Goal: Information Seeking & Learning: Find specific fact

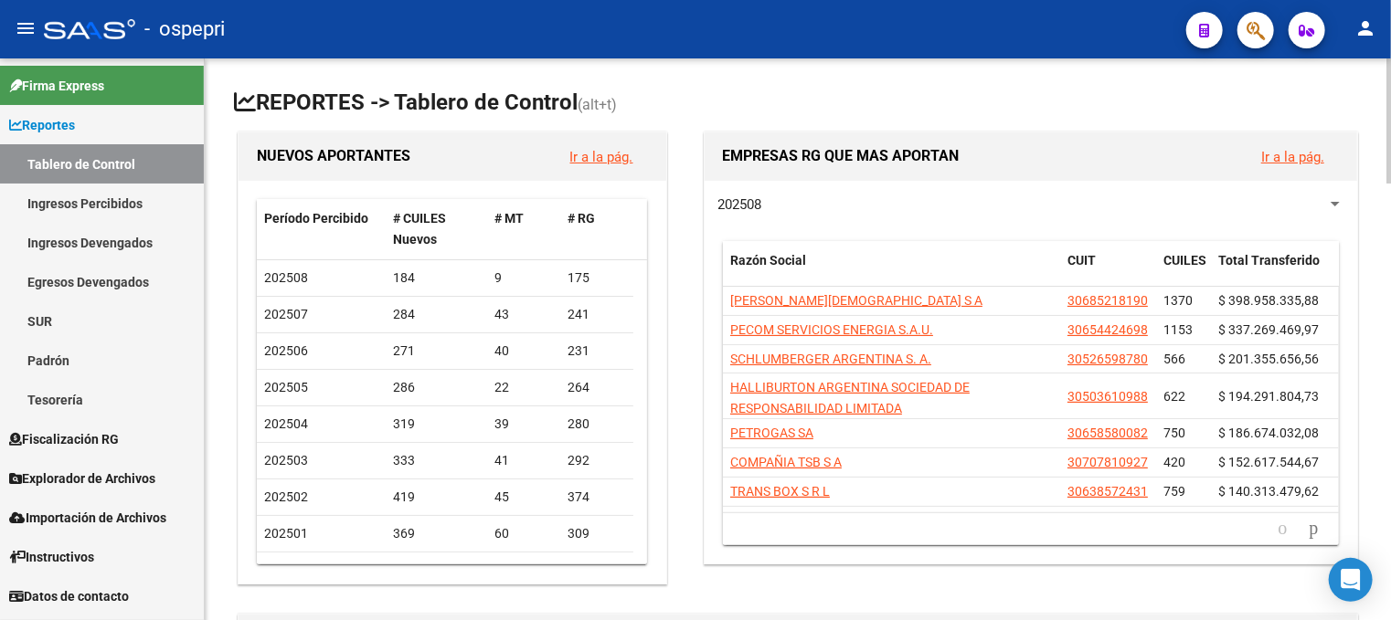
drag, startPoint x: 1246, startPoint y: 134, endPoint x: 1236, endPoint y: 139, distance: 11.0
click at [1246, 135] on div "EMPRESAS RG QUE MAS APORTAN Ir a la pág." at bounding box center [1031, 157] width 652 height 48
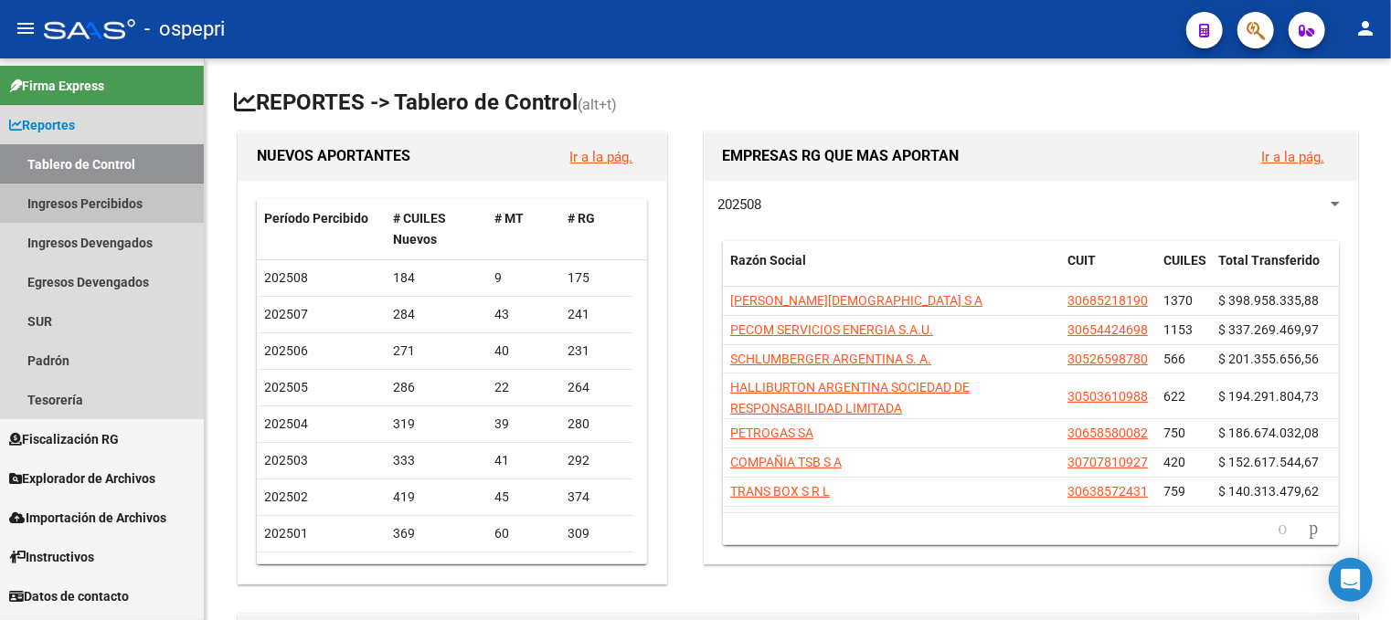
click at [92, 199] on link "Ingresos Percibidos" at bounding box center [102, 203] width 204 height 39
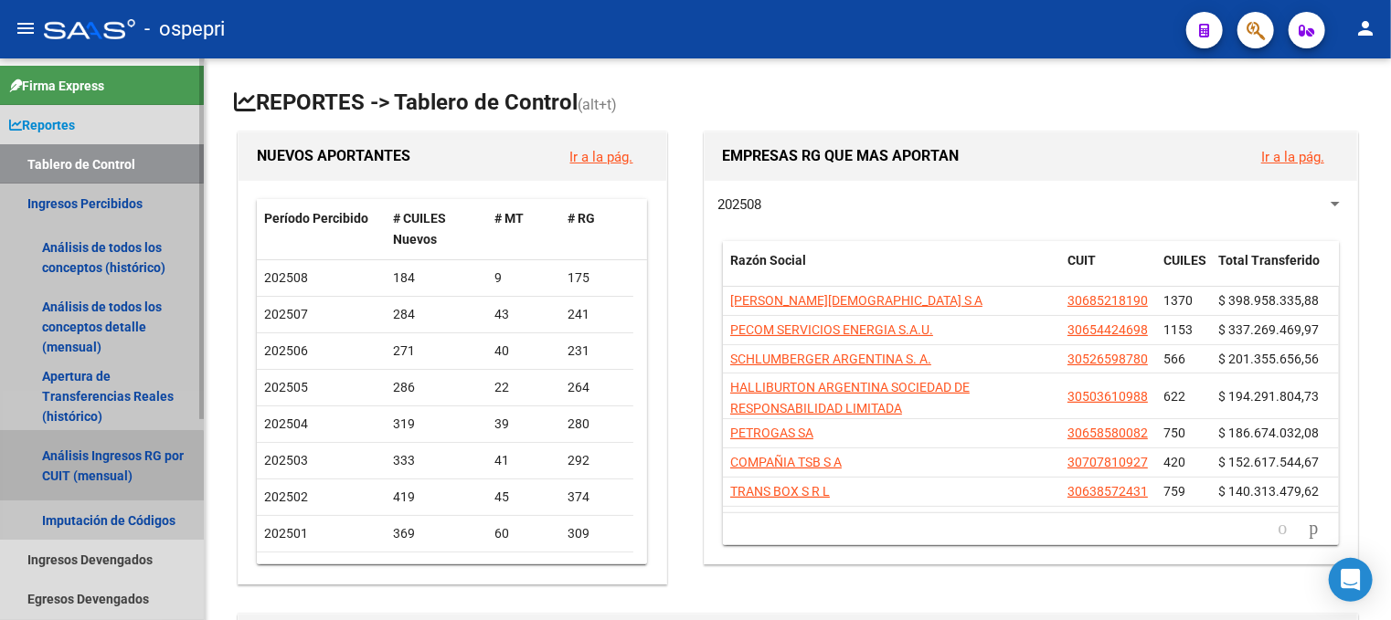
click at [80, 469] on link "Análisis Ingresos RG por CUIT (mensual)" at bounding box center [102, 465] width 204 height 69
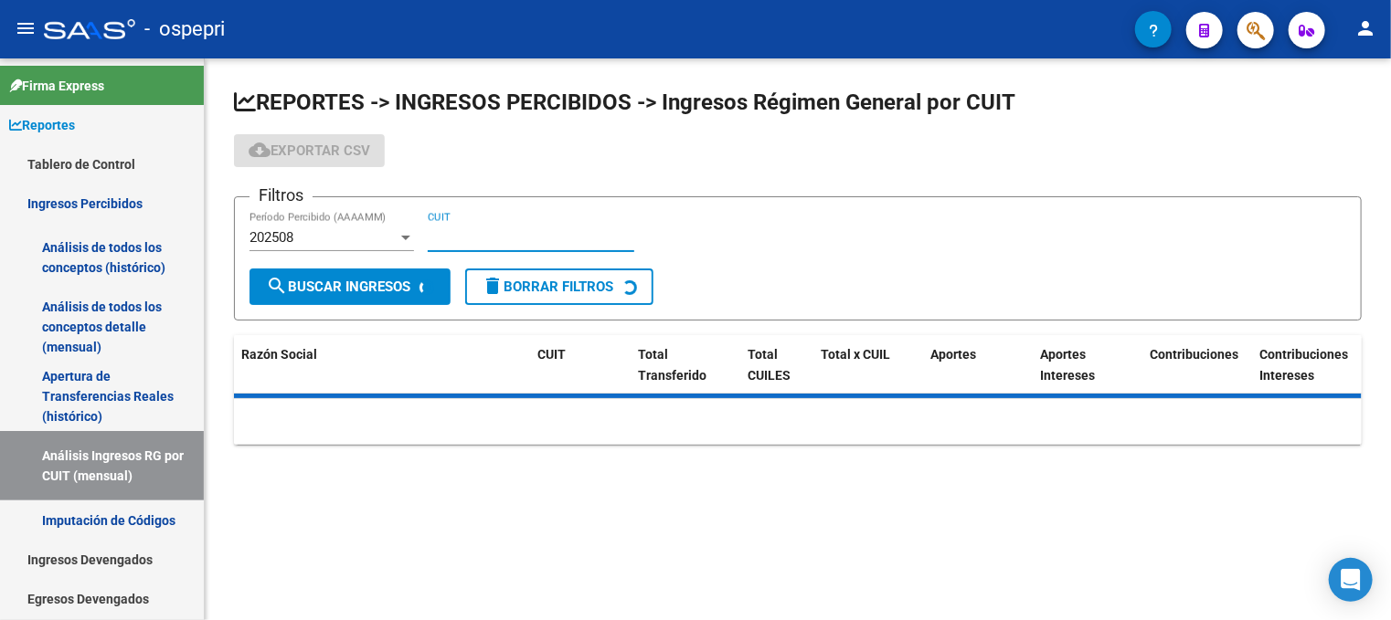
click at [442, 237] on input "CUIT" at bounding box center [531, 237] width 207 height 16
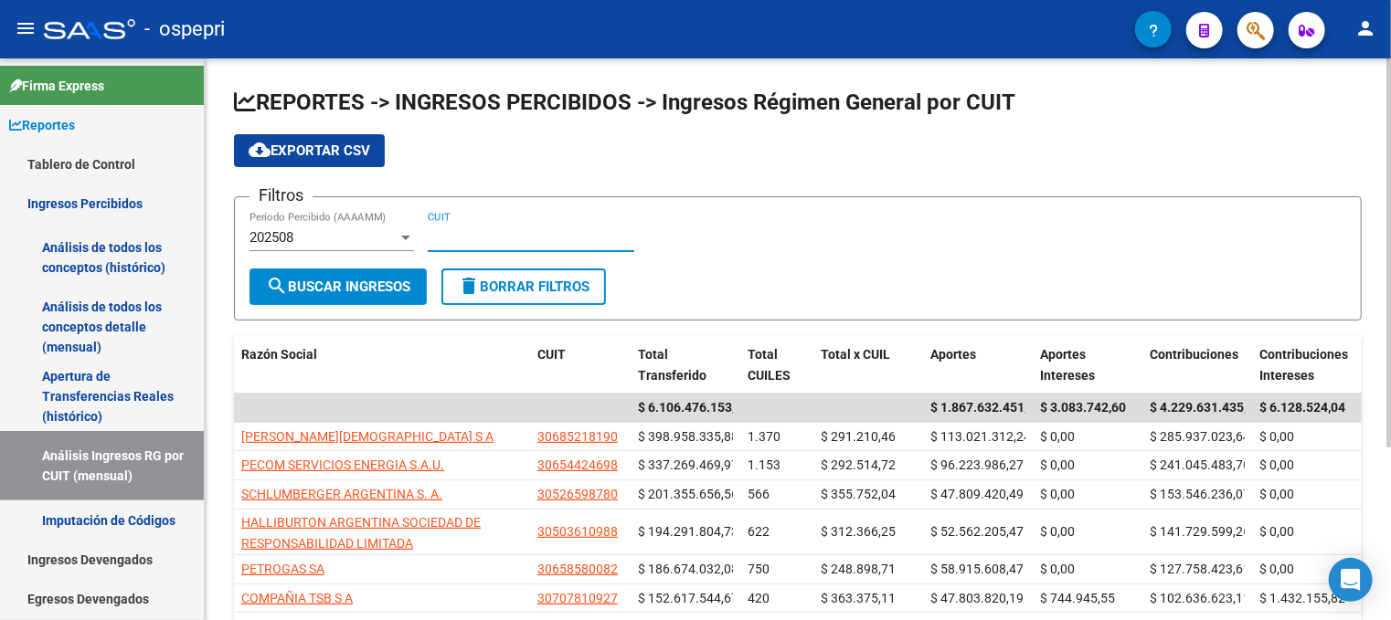
paste input "30-71171297-2"
click at [378, 269] on button "search Buscar Ingresos" at bounding box center [337, 287] width 177 height 37
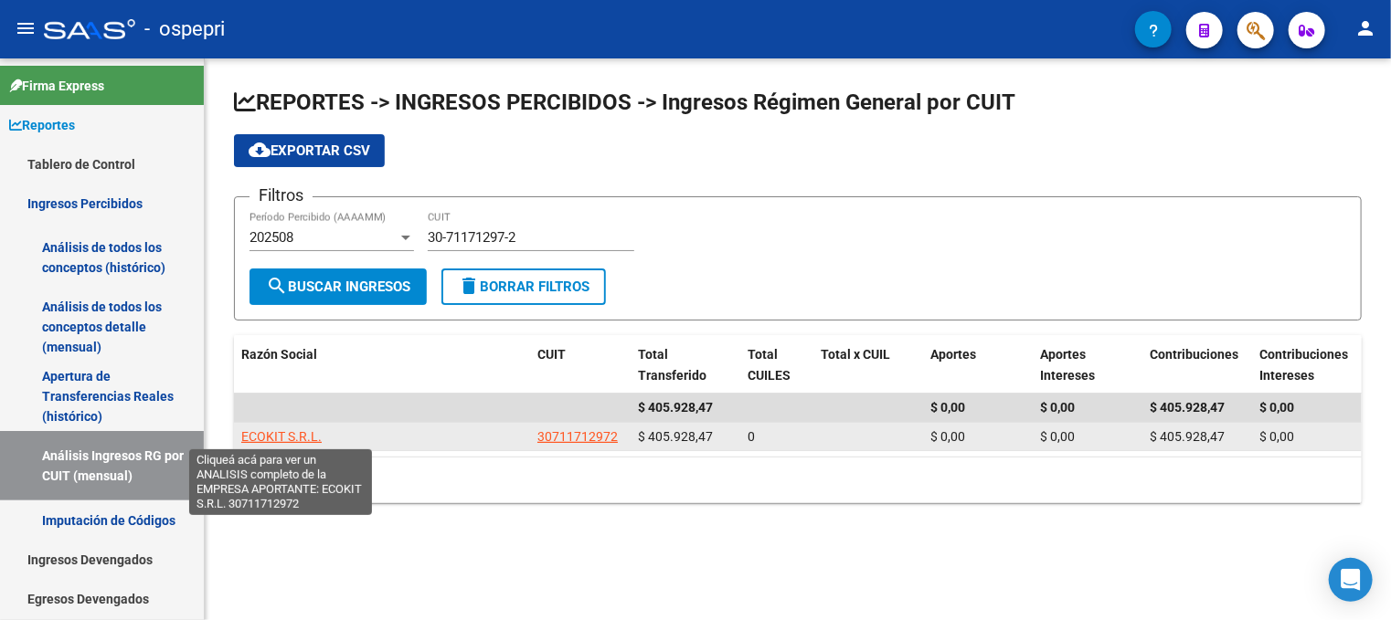
click at [272, 430] on span "ECOKIT S.R.L." at bounding box center [281, 436] width 80 height 15
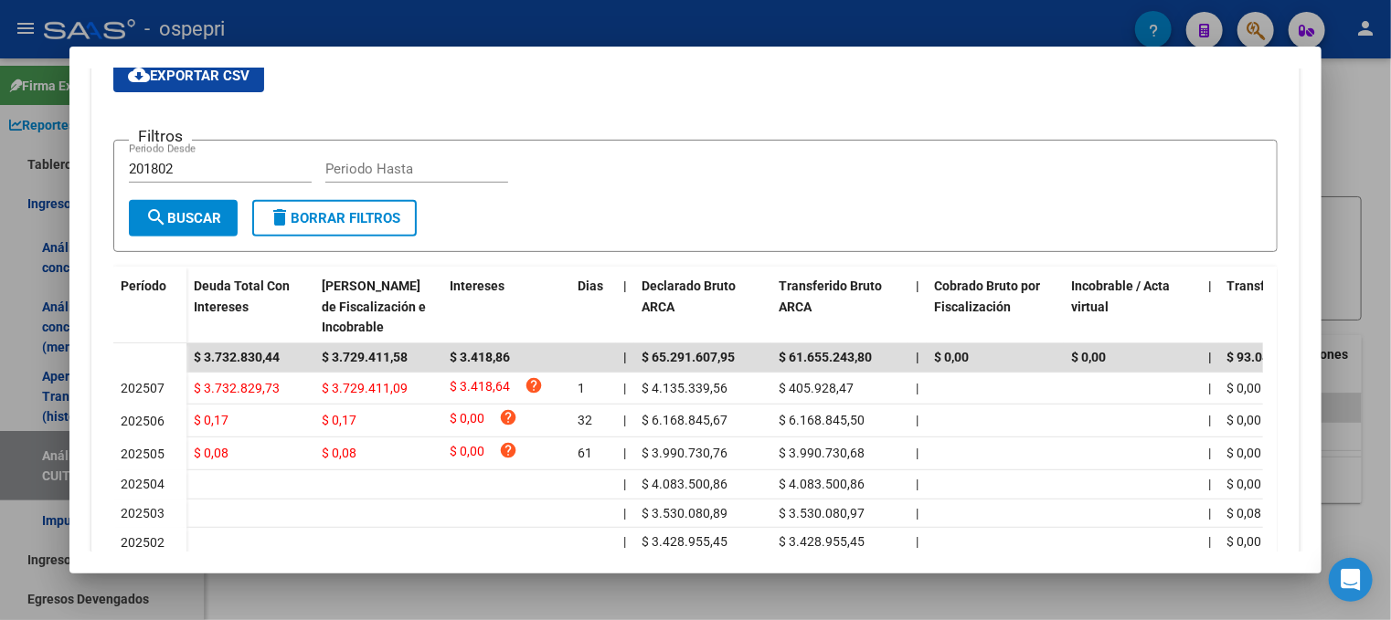
scroll to position [366, 0]
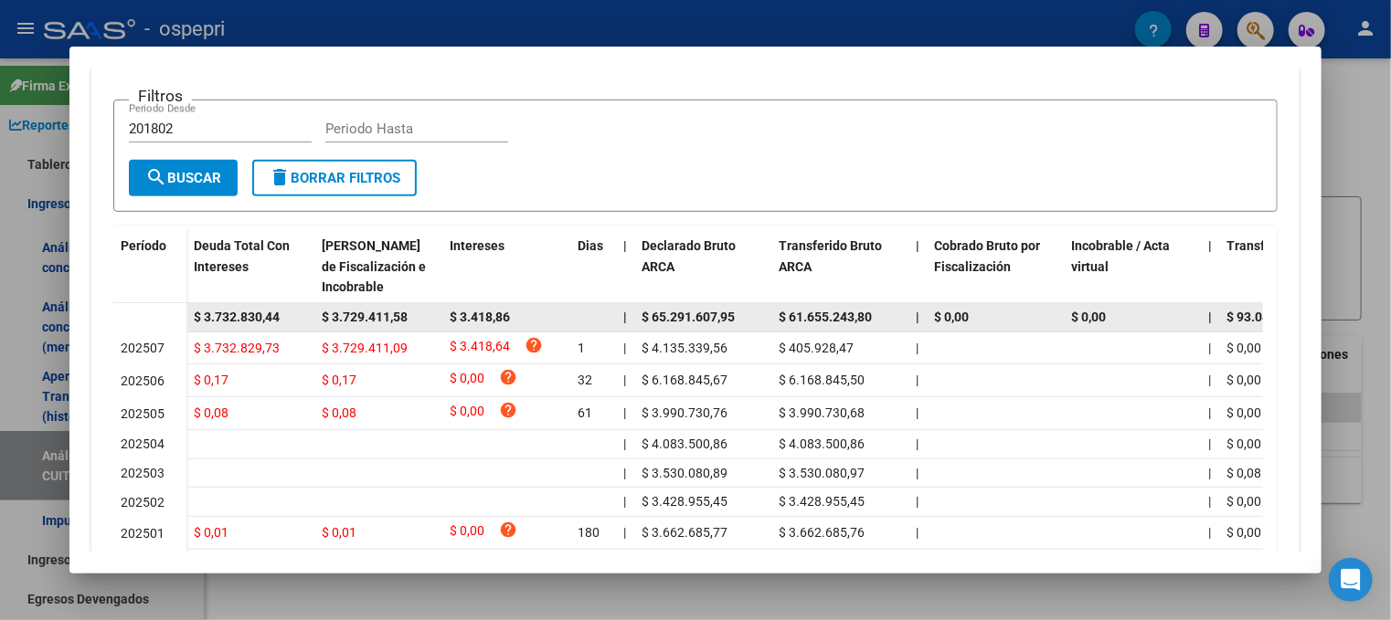
click at [840, 324] on div "$ 61.655.243,80" at bounding box center [840, 317] width 122 height 21
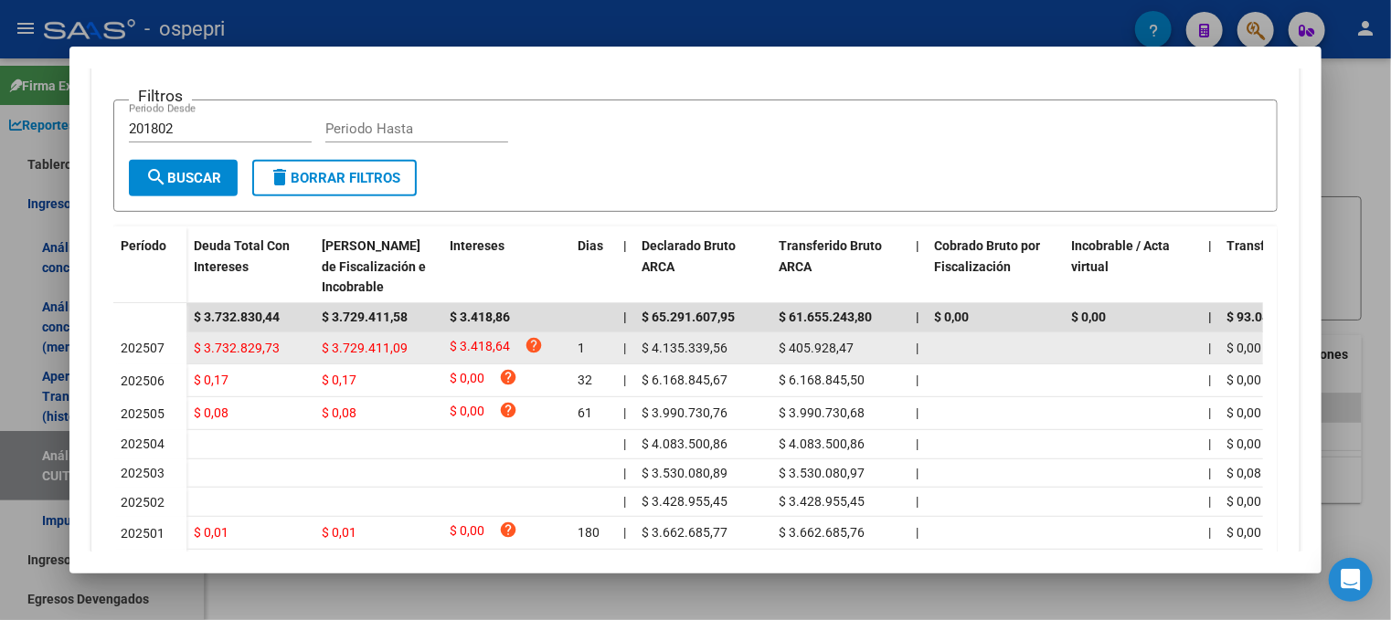
click at [786, 334] on datatable-body-cell "$ 405.928,47" at bounding box center [839, 349] width 137 height 32
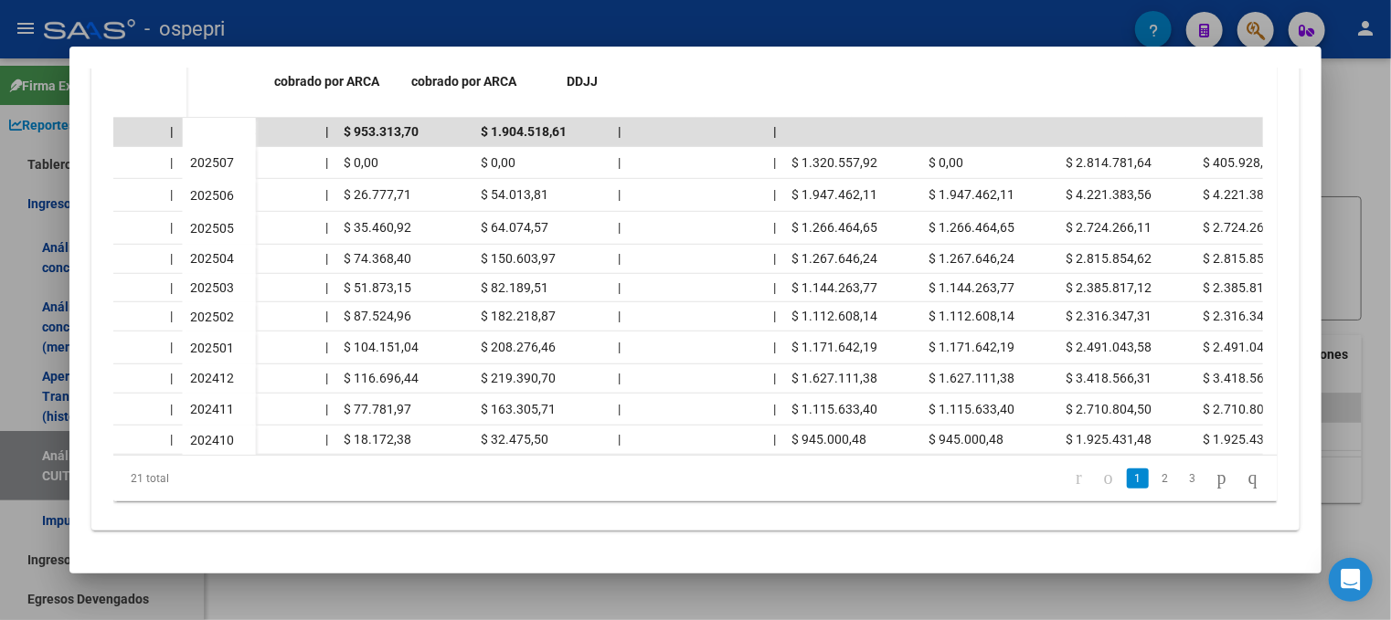
scroll to position [0, 1108]
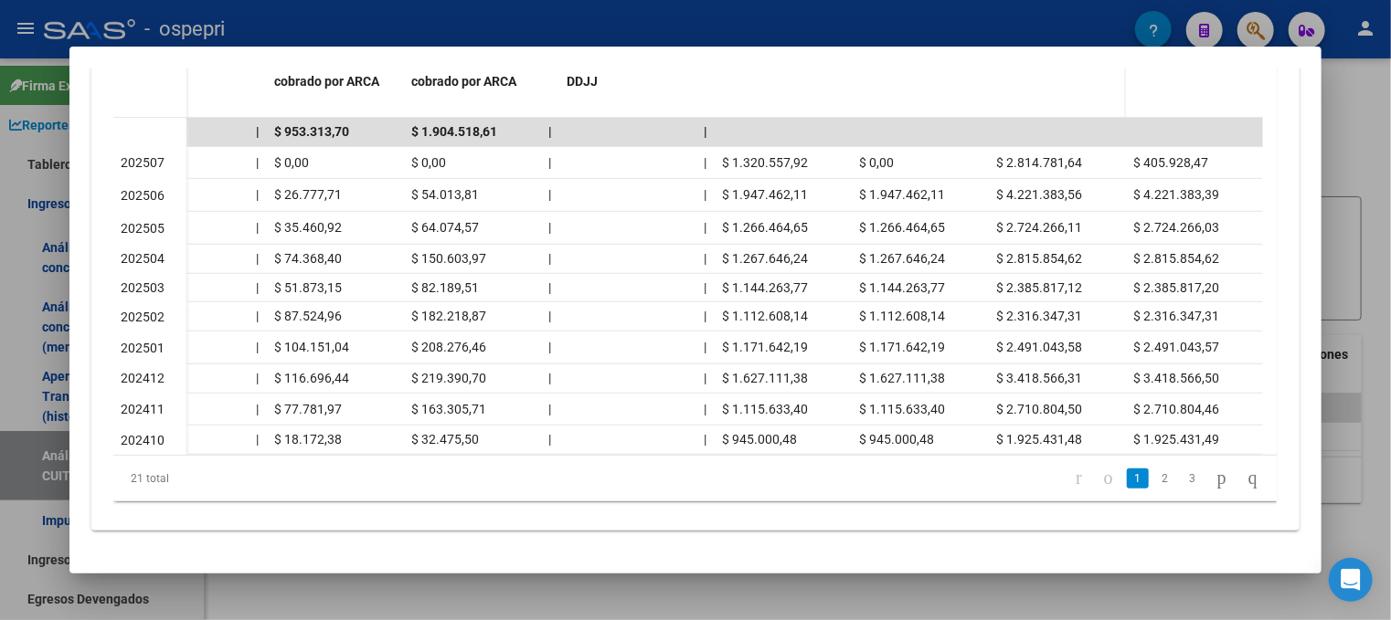
click at [1043, 90] on datatable-header-cell "DJ Contribucion" at bounding box center [1057, 81] width 137 height 80
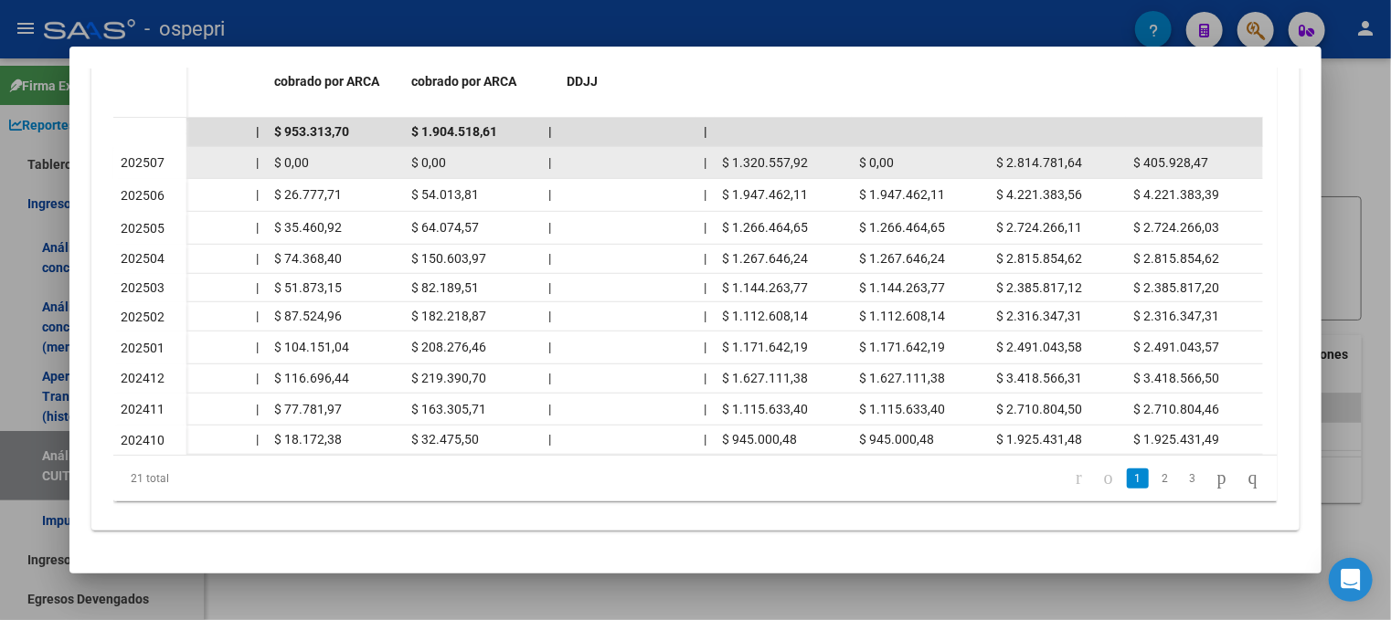
click at [970, 156] on div "$ 0,00" at bounding box center [920, 163] width 122 height 21
drag, startPoint x: 804, startPoint y: 153, endPoint x: 702, endPoint y: 144, distance: 102.7
click at [702, 147] on div "$ 3.732.829,73 $ 3.729.411,09 $ 3.418,64 help 1 | $ 4.135.339,56 $ 405.928,47 |…" at bounding box center [171, 163] width 2184 height 33
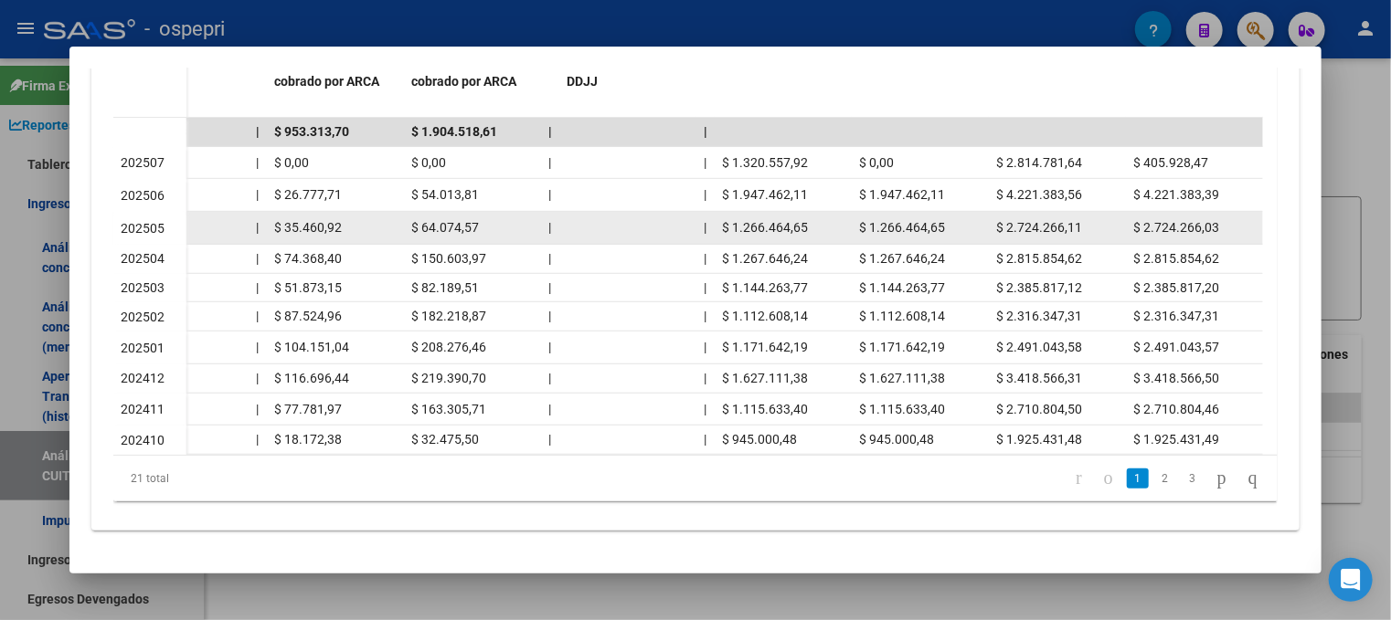
copy div "| $ 1.320.557,92"
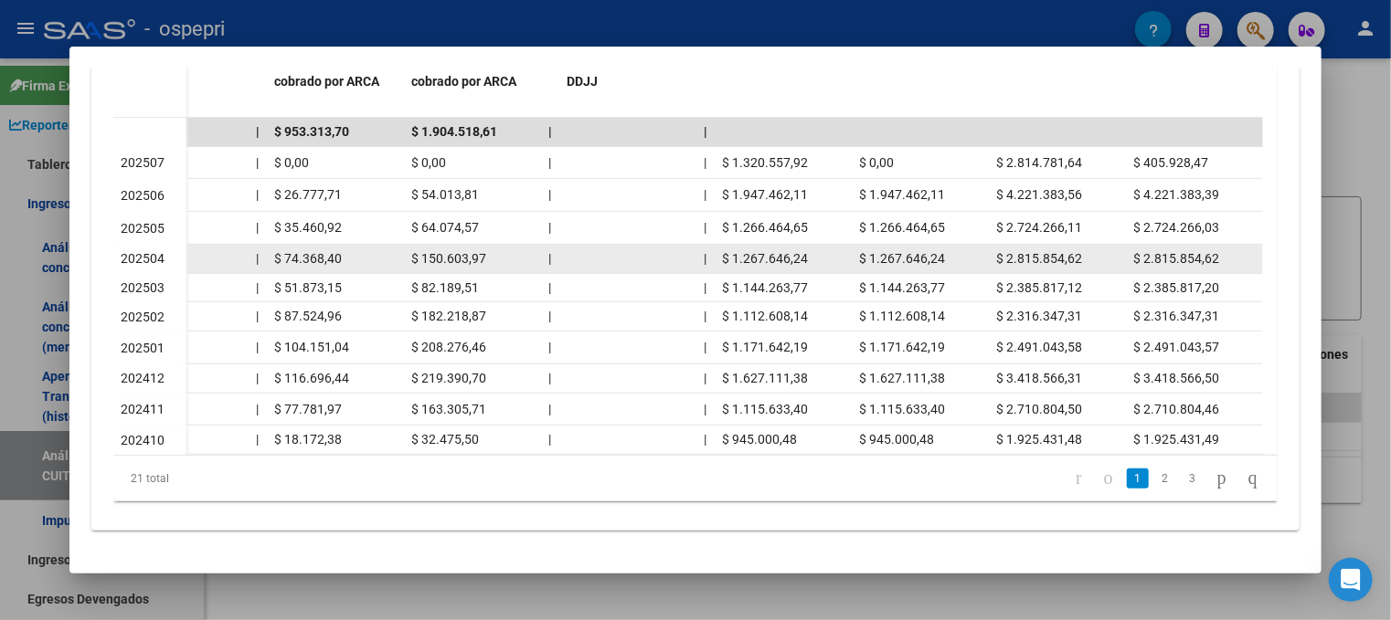
click at [875, 245] on datatable-body-cell "$ 1.267.646,24" at bounding box center [920, 259] width 137 height 28
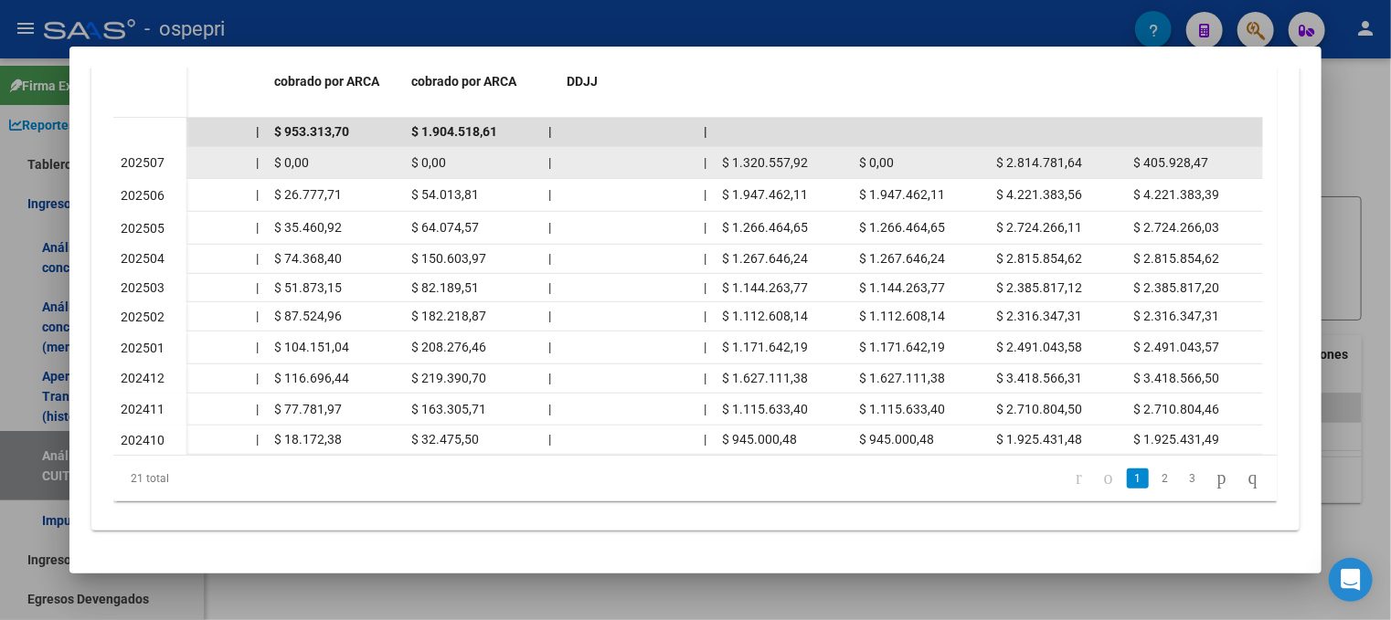
drag, startPoint x: 810, startPoint y: 161, endPoint x: 727, endPoint y: 149, distance: 83.1
click at [727, 153] on div "$ 1.320.557,92" at bounding box center [783, 163] width 122 height 21
copy span "1.320.557,92"
drag, startPoint x: 1087, startPoint y: 148, endPoint x: 989, endPoint y: 148, distance: 98.7
click at [989, 148] on datatable-body-cell "$ 2.814.781,64" at bounding box center [1057, 163] width 137 height 32
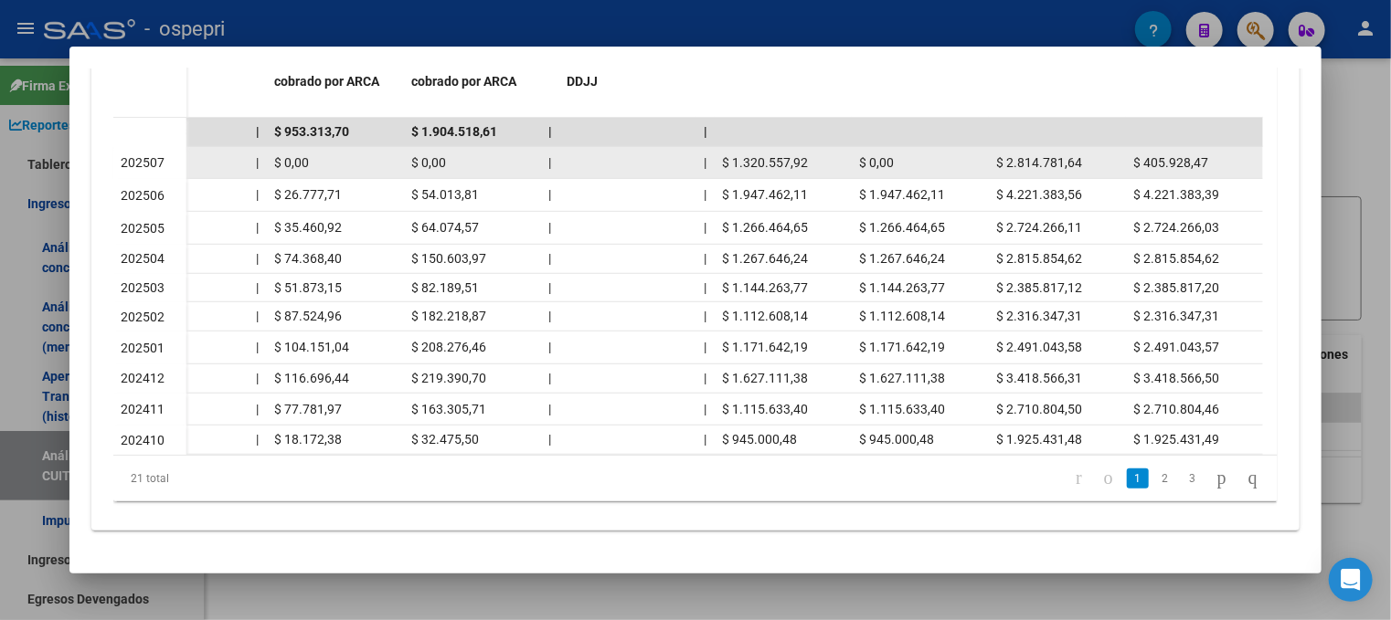
copy span "$ 2.814.781,64"
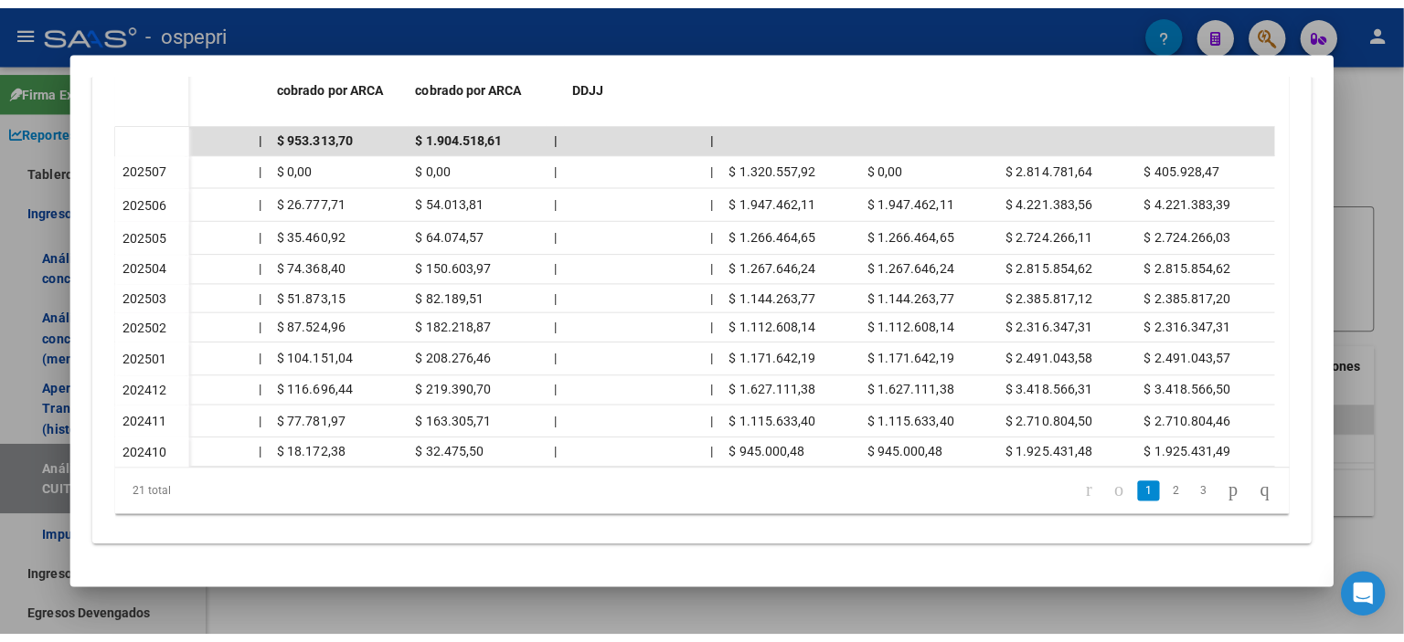
scroll to position [138, 0]
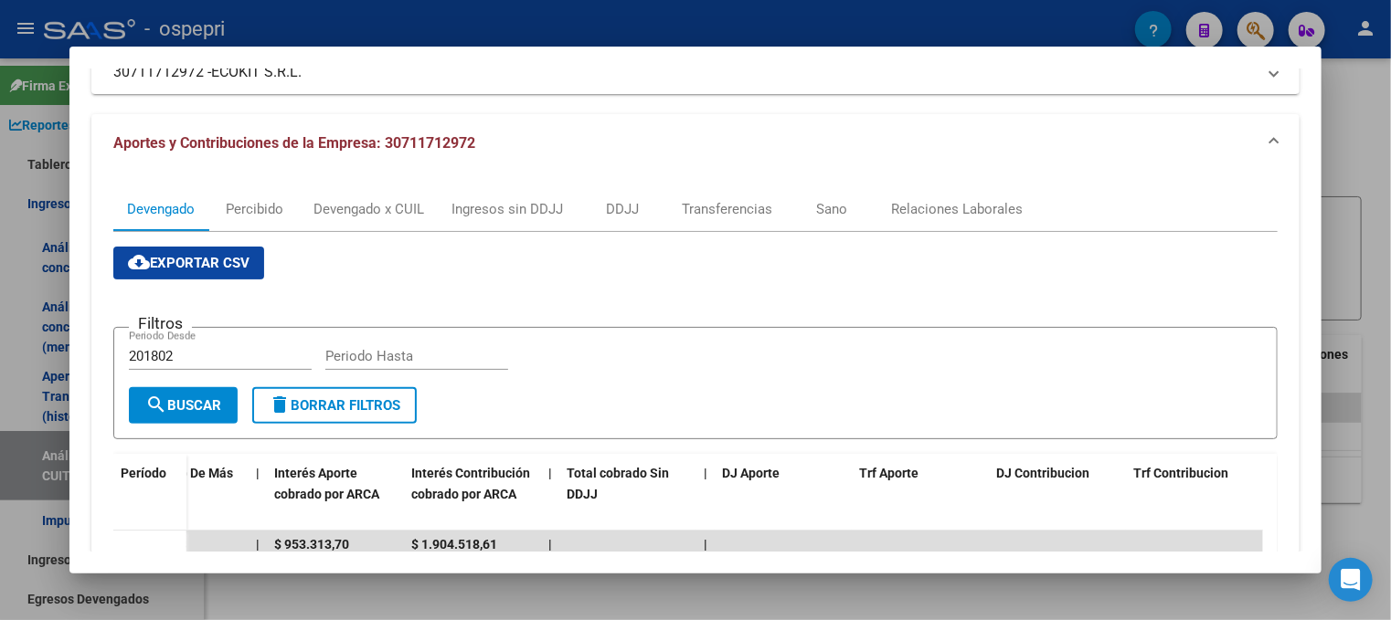
click at [1380, 256] on div at bounding box center [695, 310] width 1391 height 620
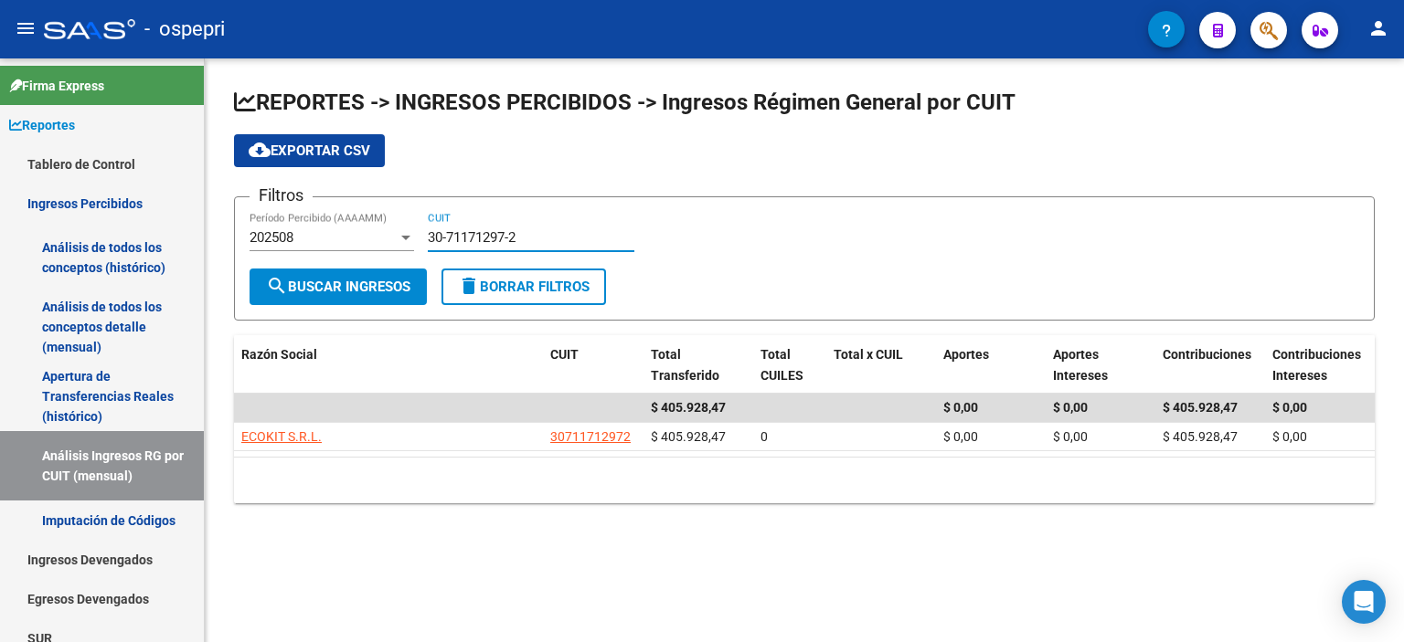
click at [501, 241] on input "30-71171297-2" at bounding box center [531, 237] width 207 height 16
paste input "3-70871364-9"
type input "33-70871364-9"
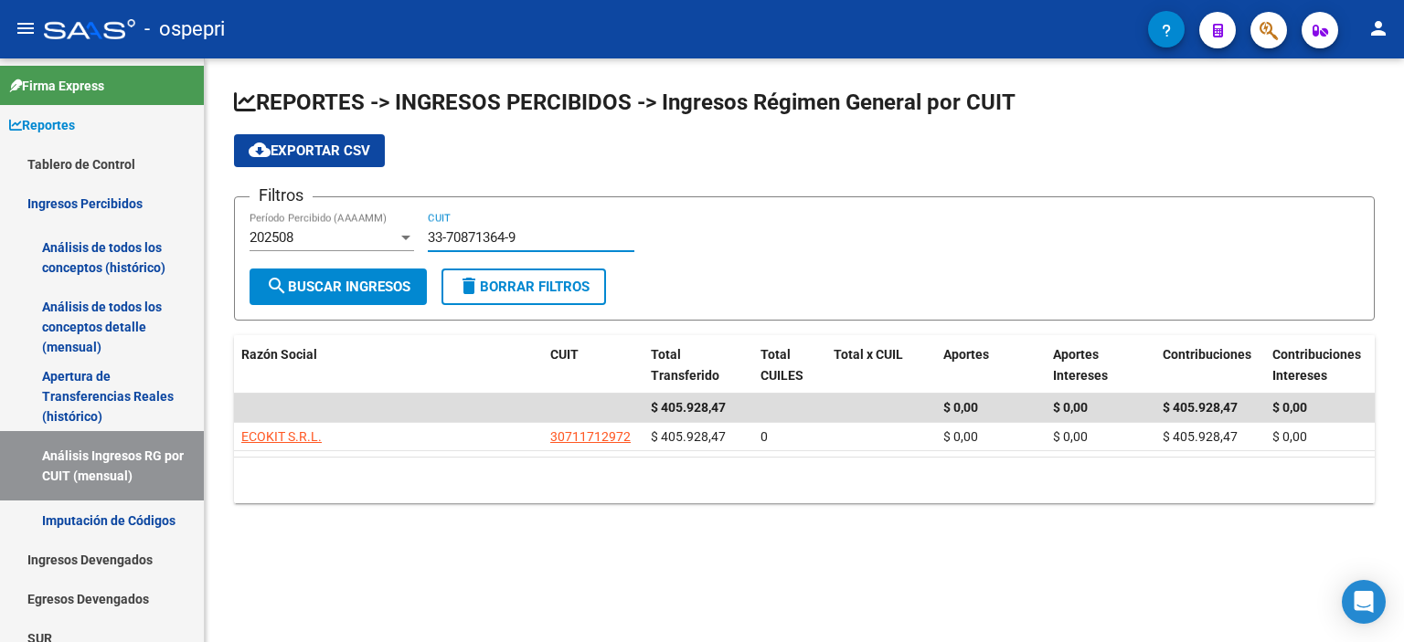
click at [314, 279] on span "search Buscar Ingresos" at bounding box center [338, 287] width 144 height 16
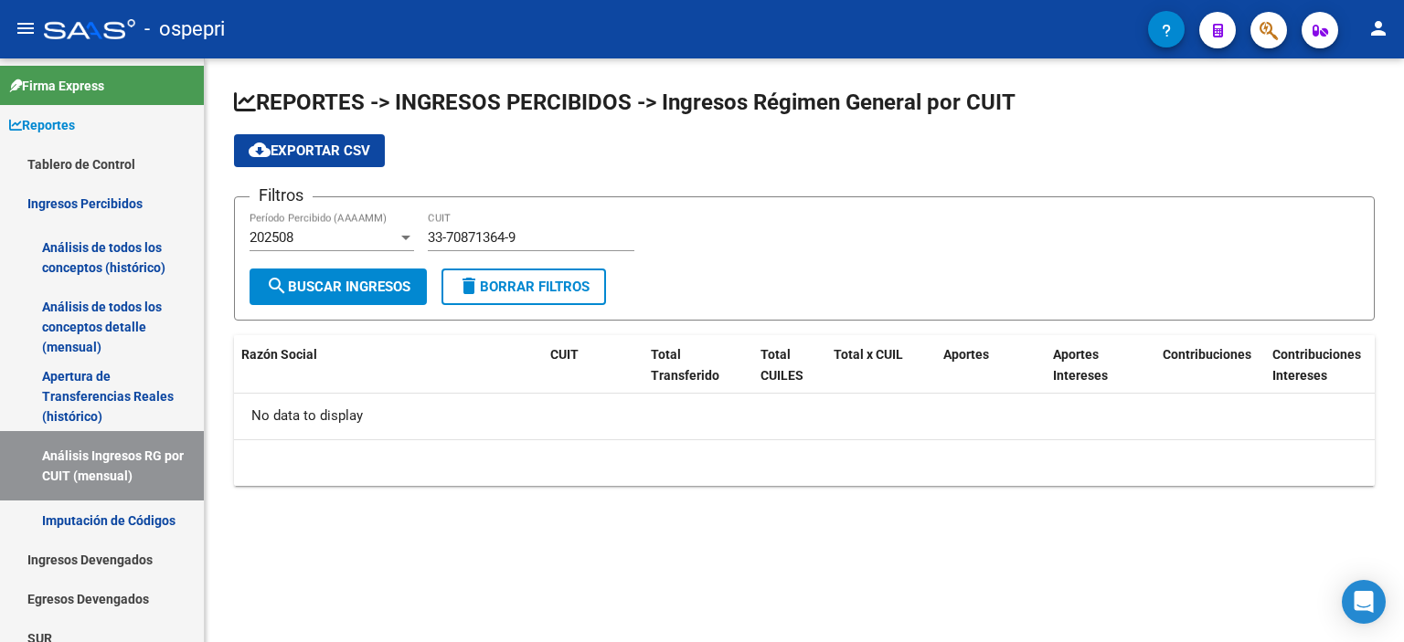
click at [381, 227] on div "202508 Período Percibido (AAAAMM)" at bounding box center [331, 231] width 164 height 39
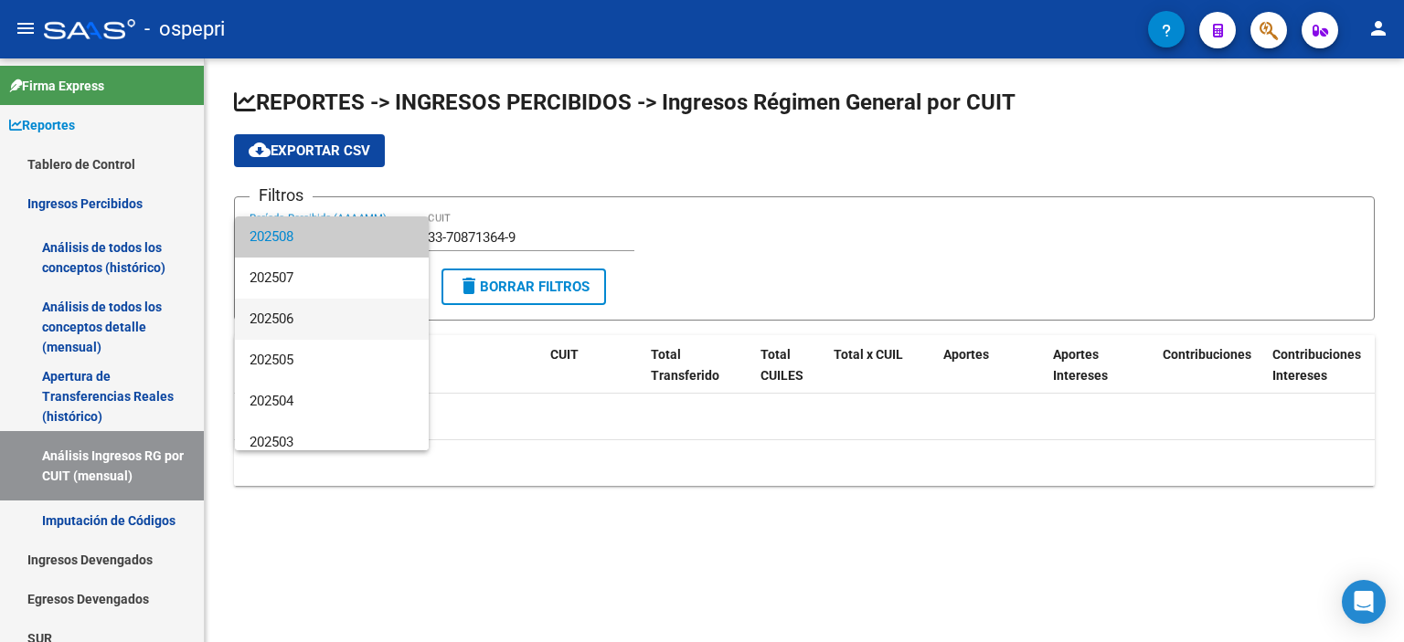
click at [334, 313] on span "202506" at bounding box center [331, 319] width 164 height 41
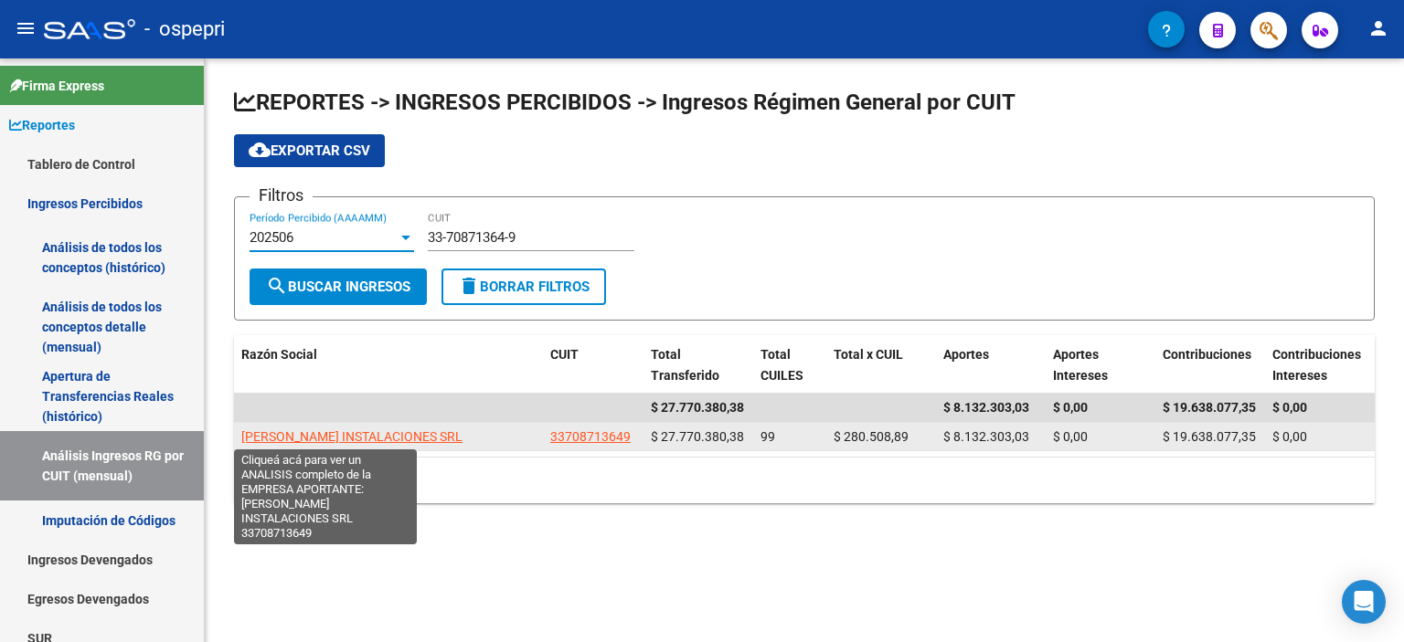
click at [285, 436] on span "[PERSON_NAME] INSTALACIONES SRL" at bounding box center [351, 436] width 221 height 15
type textarea "33708713649"
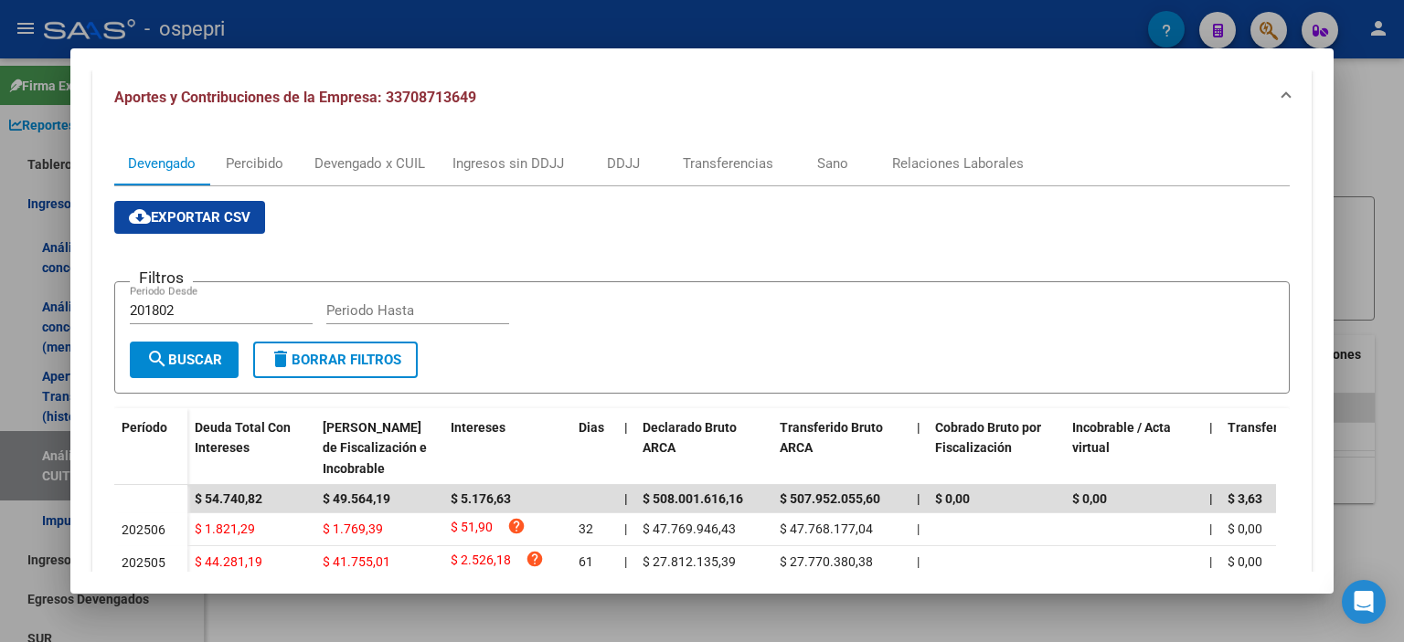
scroll to position [366, 0]
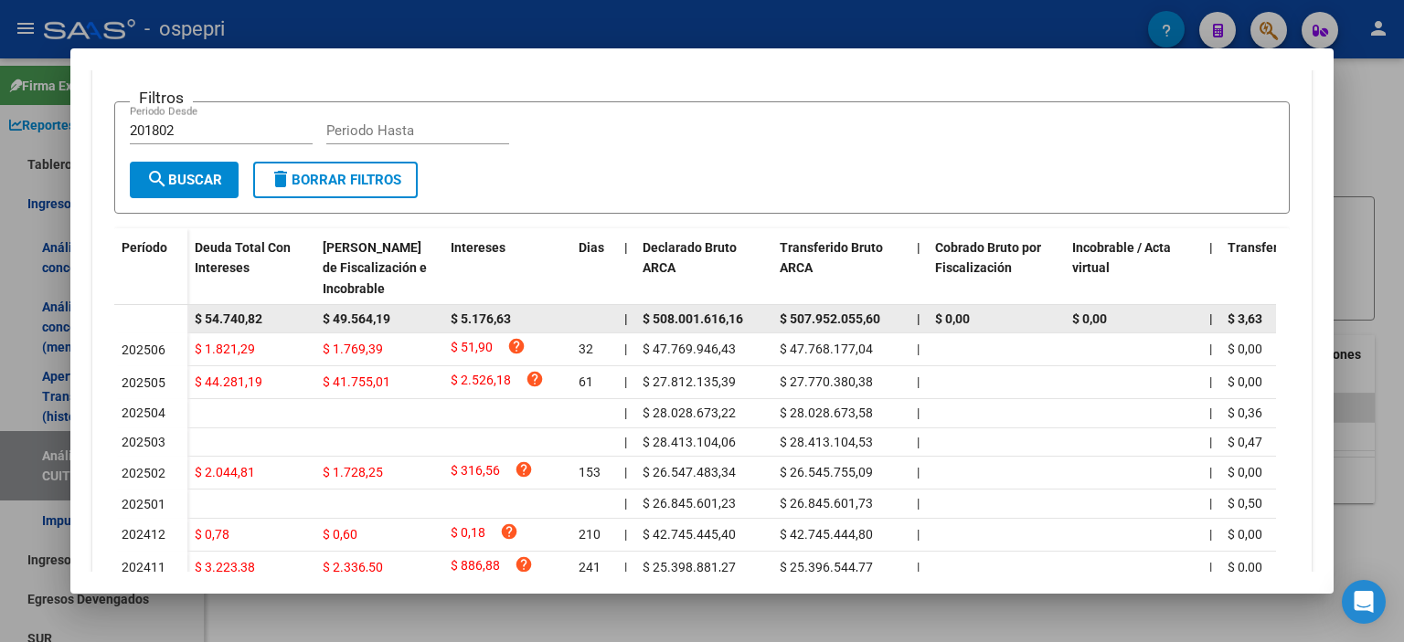
click at [457, 316] on span "$ 5.176,63" at bounding box center [481, 319] width 60 height 15
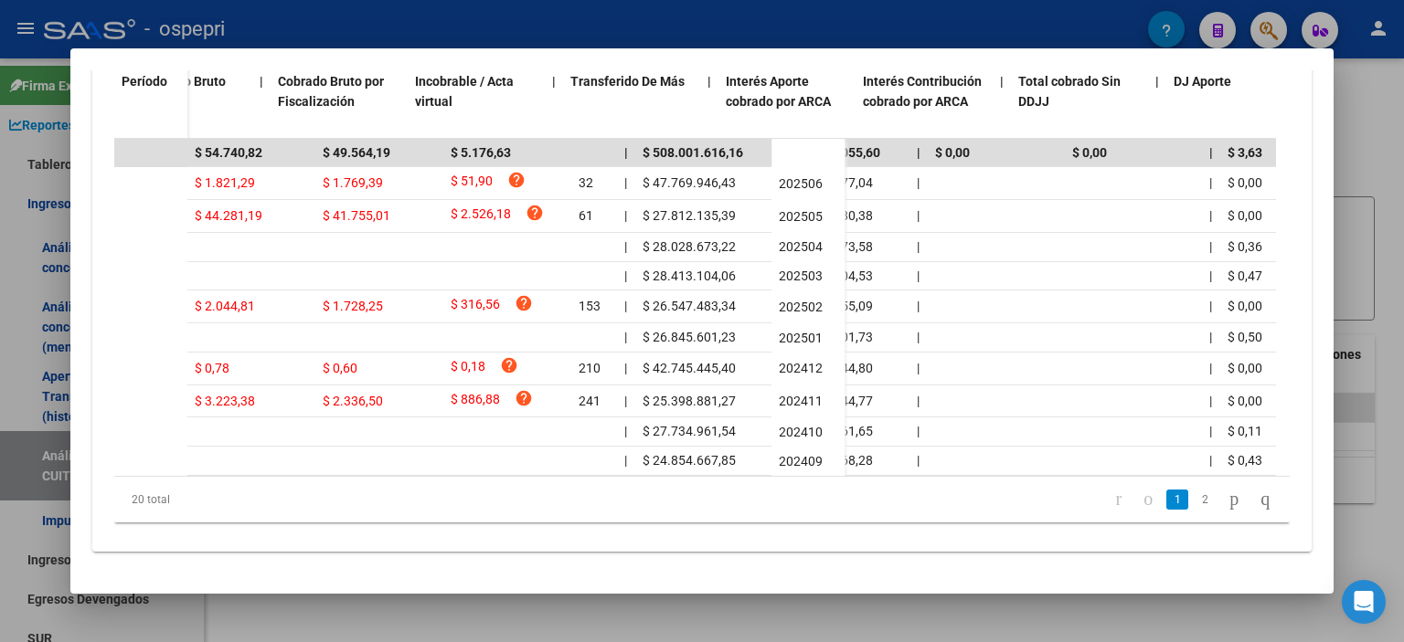
scroll to position [0, 1096]
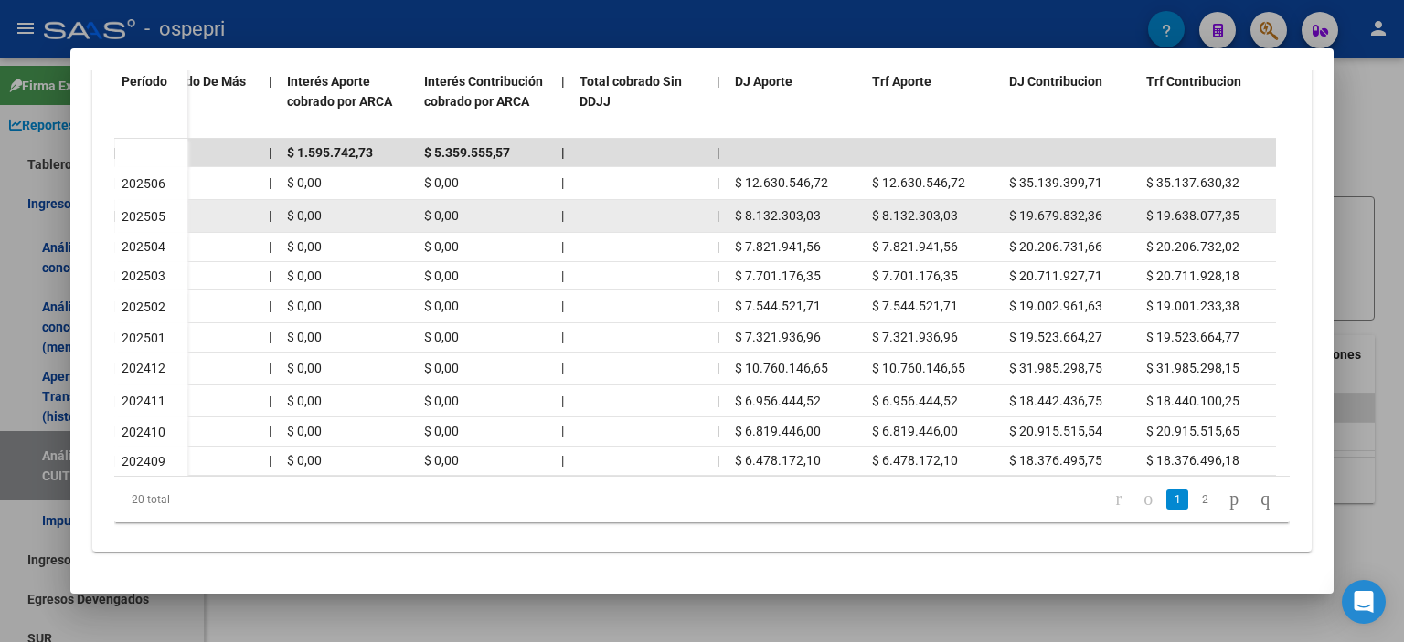
click at [217, 207] on div "$ 0,00" at bounding box center [193, 216] width 122 height 21
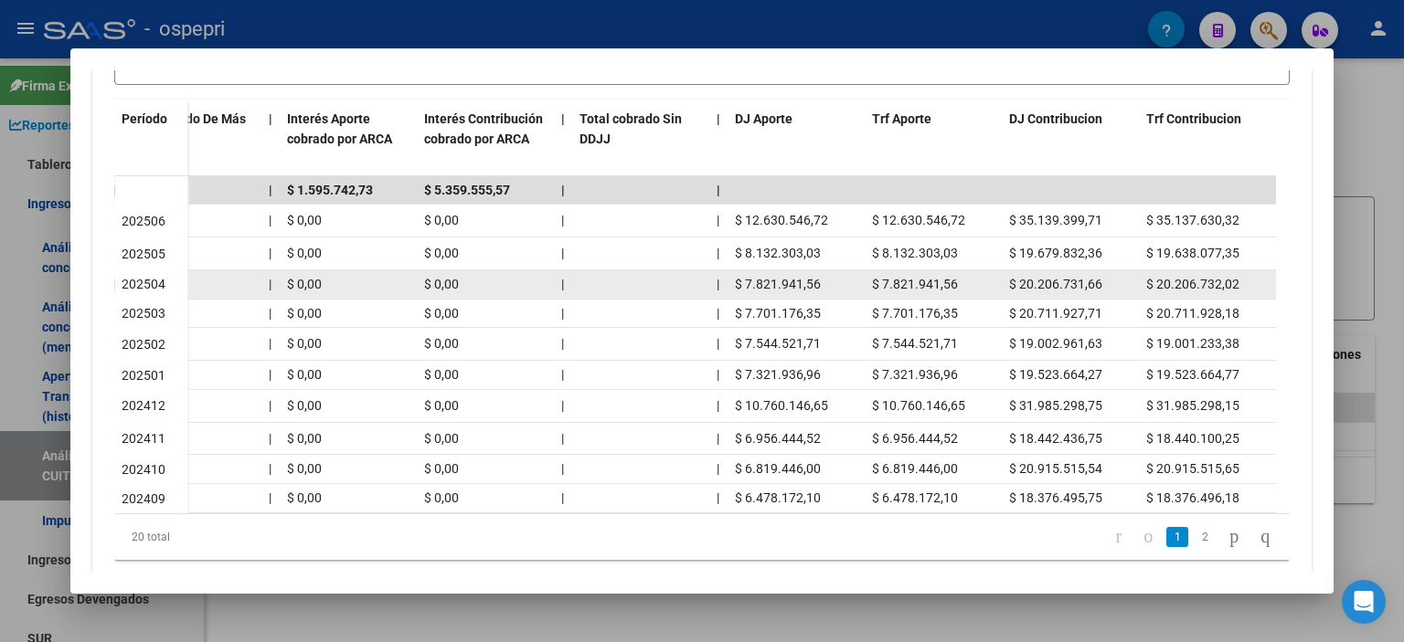
scroll to position [359, 0]
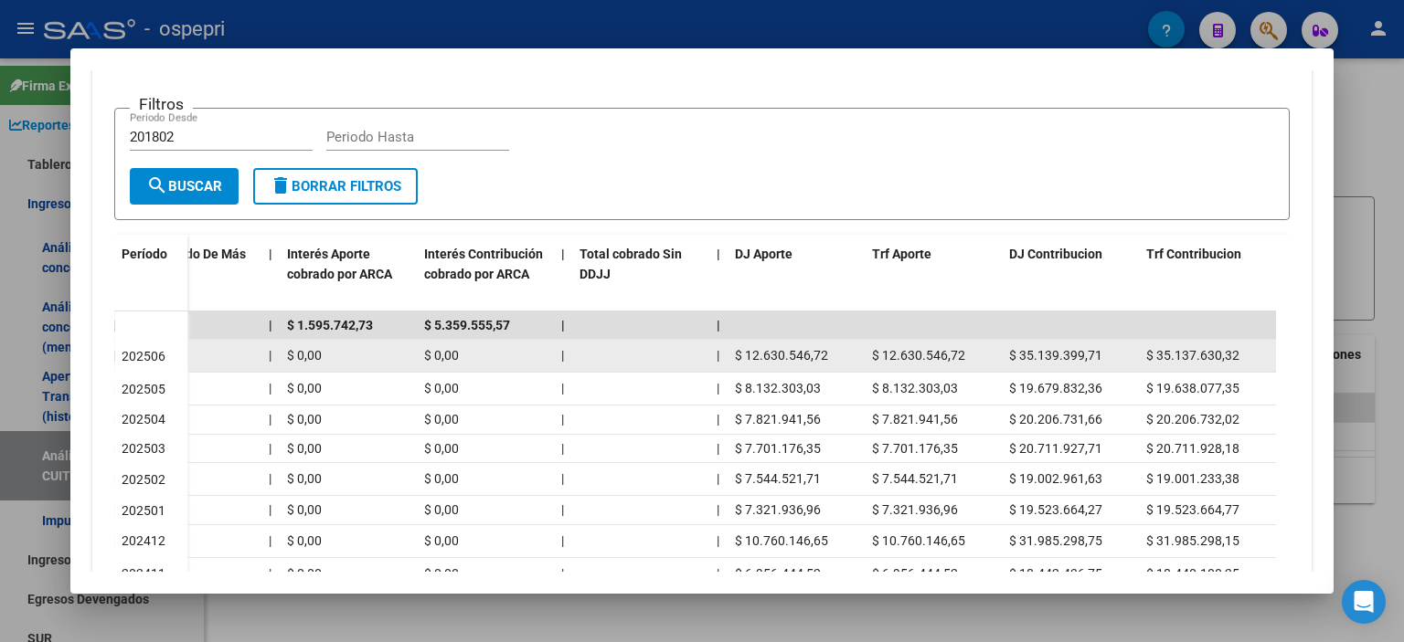
click at [789, 340] on datatable-body-cell "$ 12.630.546,72" at bounding box center [795, 356] width 137 height 32
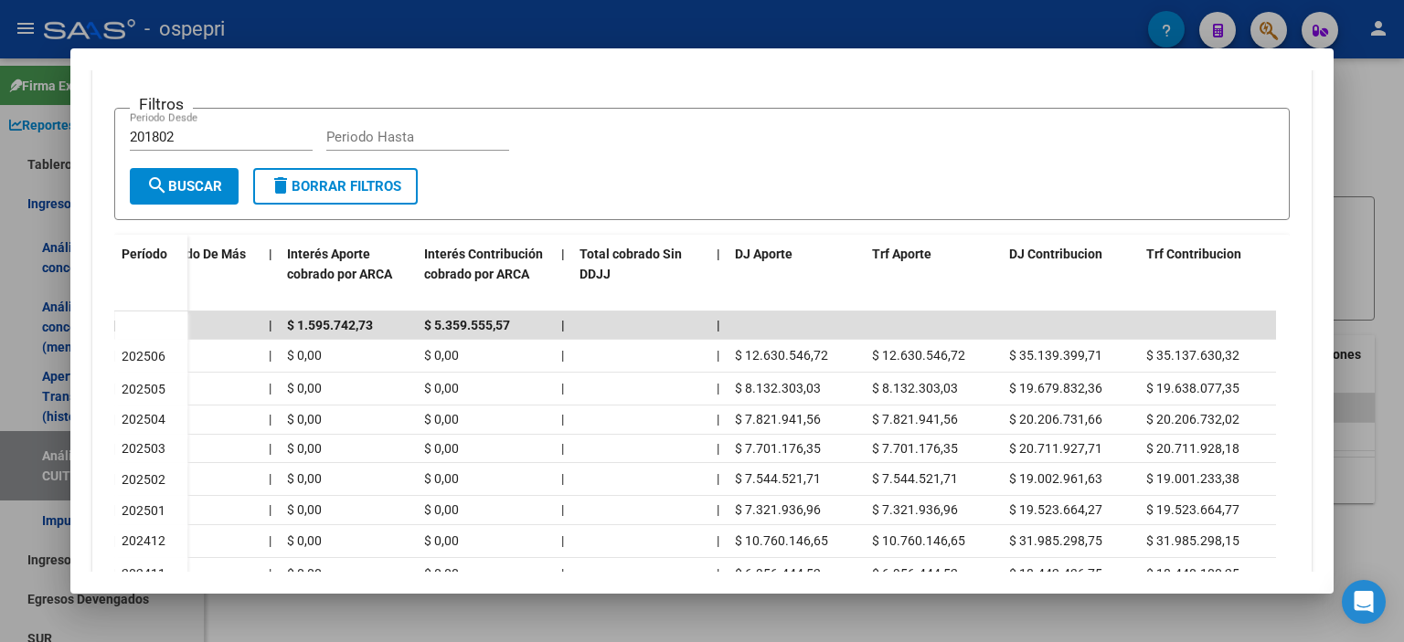
click at [1373, 166] on div at bounding box center [702, 321] width 1404 height 642
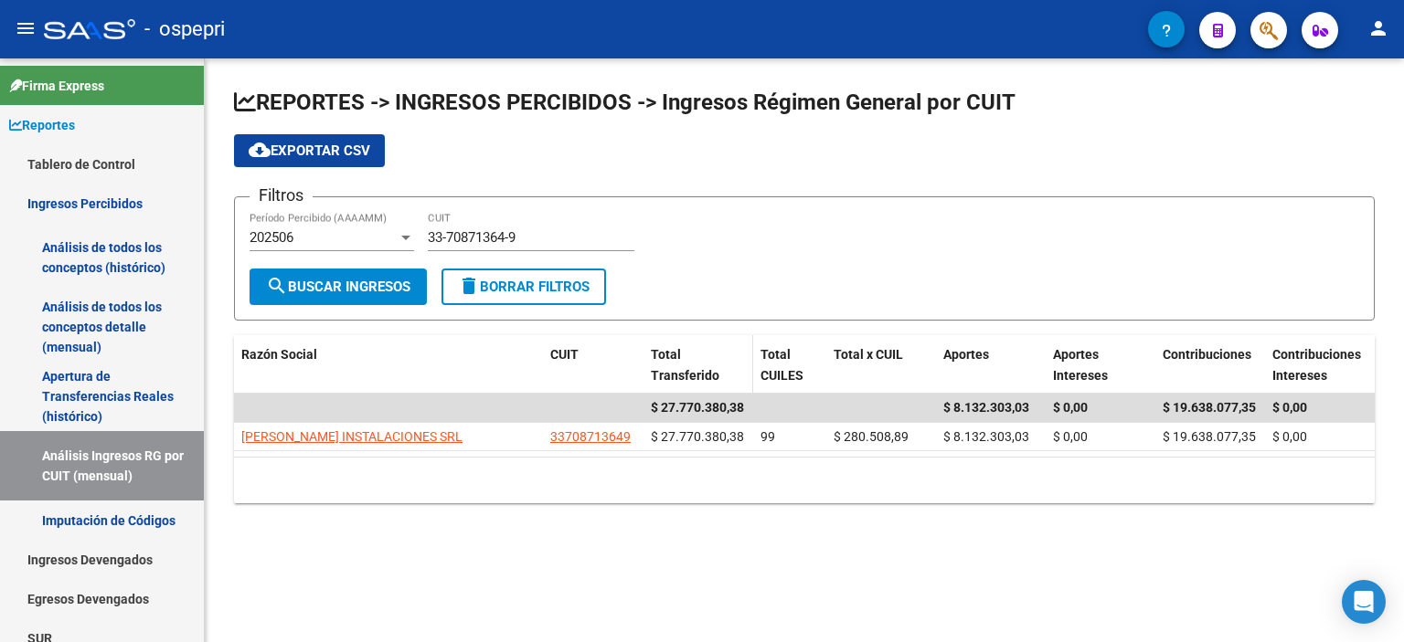
click at [656, 378] on span "Total Transferido" at bounding box center [685, 365] width 69 height 36
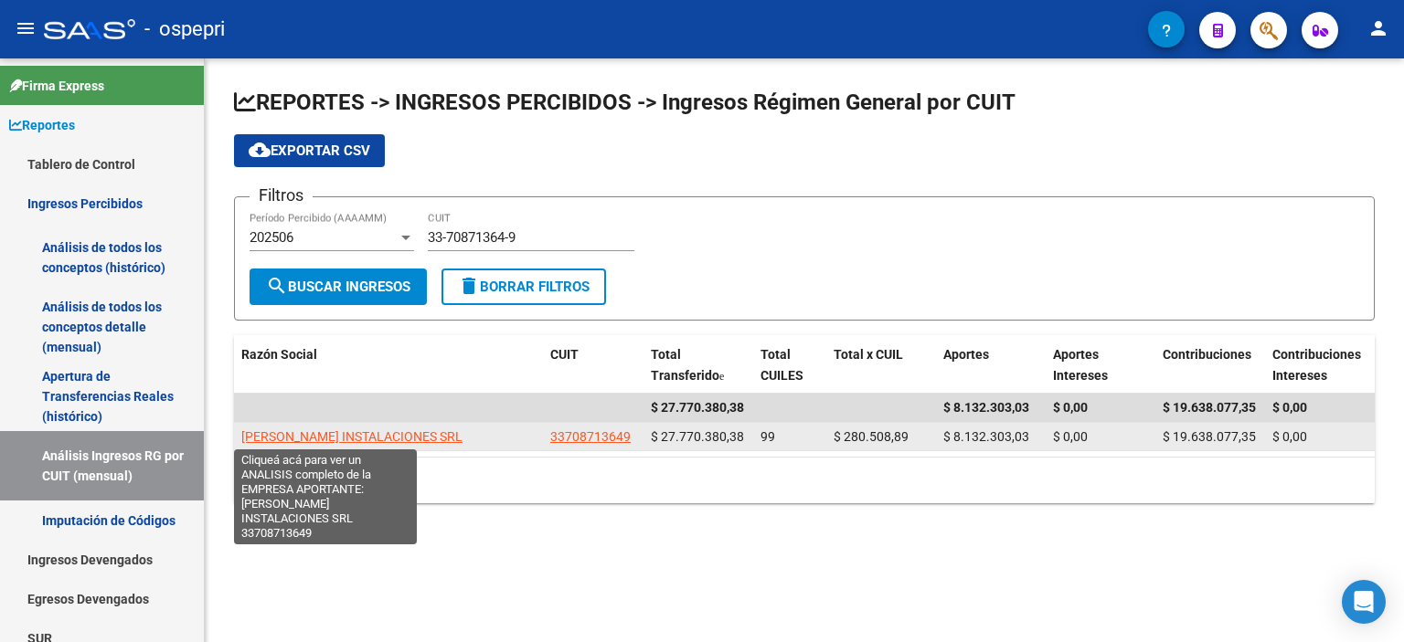
click at [365, 431] on span "[PERSON_NAME] INSTALACIONES SRL" at bounding box center [351, 436] width 221 height 15
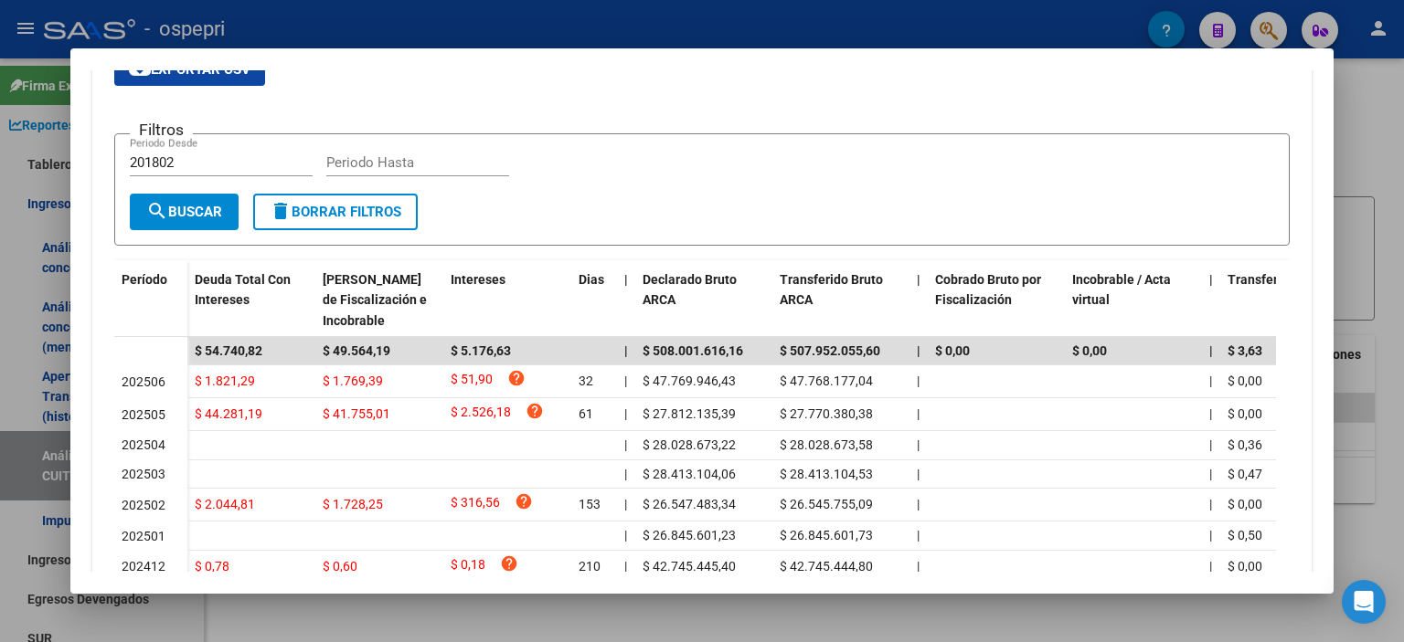
scroll to position [542, 0]
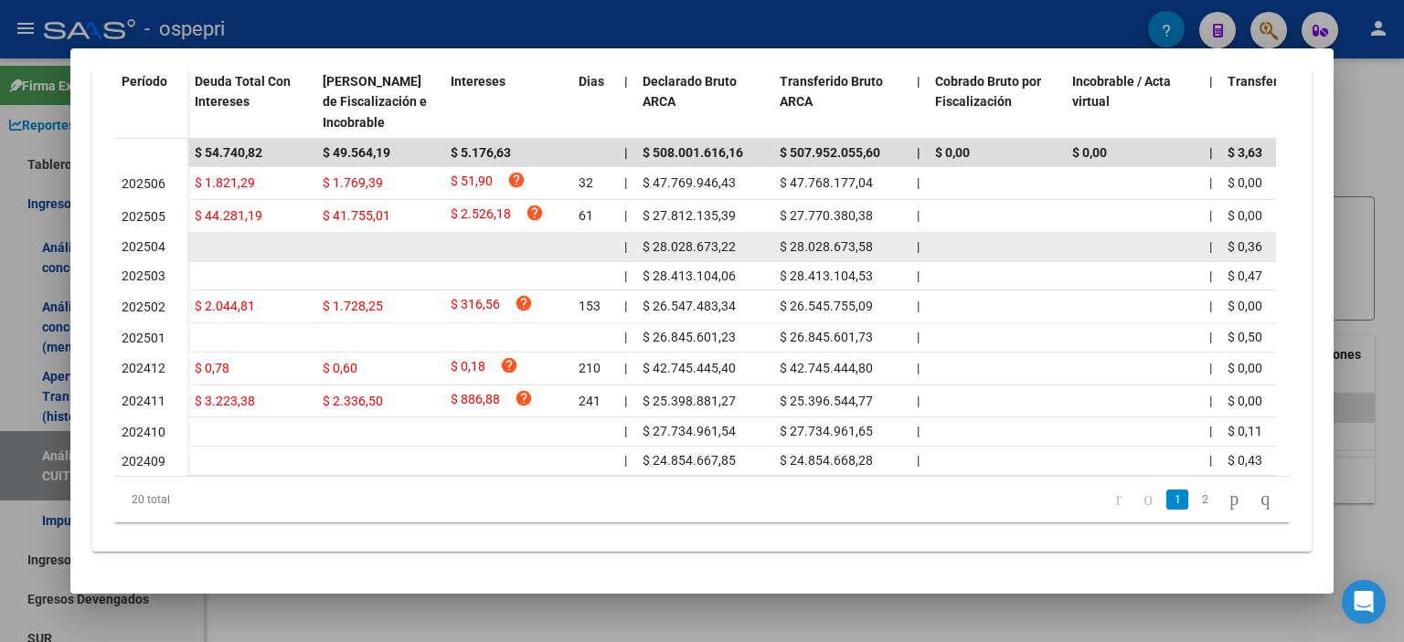
click at [898, 237] on div "$ 28.028.673,58" at bounding box center [840, 247] width 122 height 21
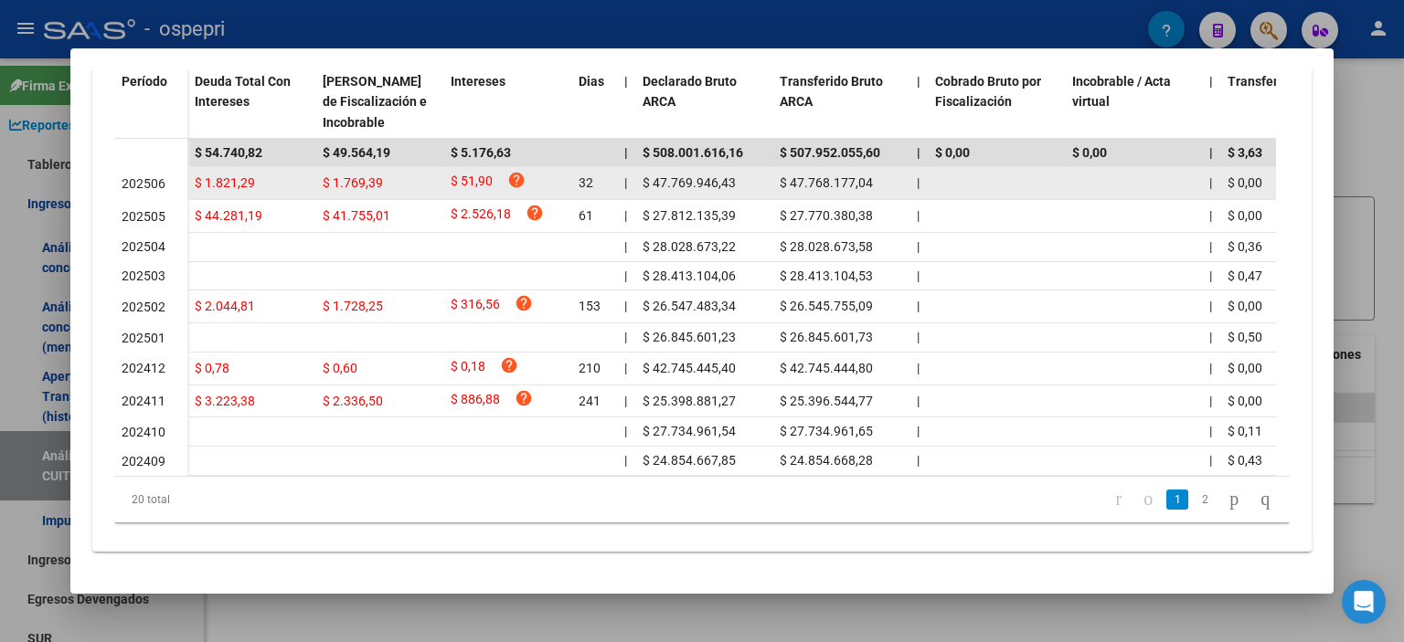
click at [910, 167] on datatable-body-cell "|" at bounding box center [918, 183] width 18 height 32
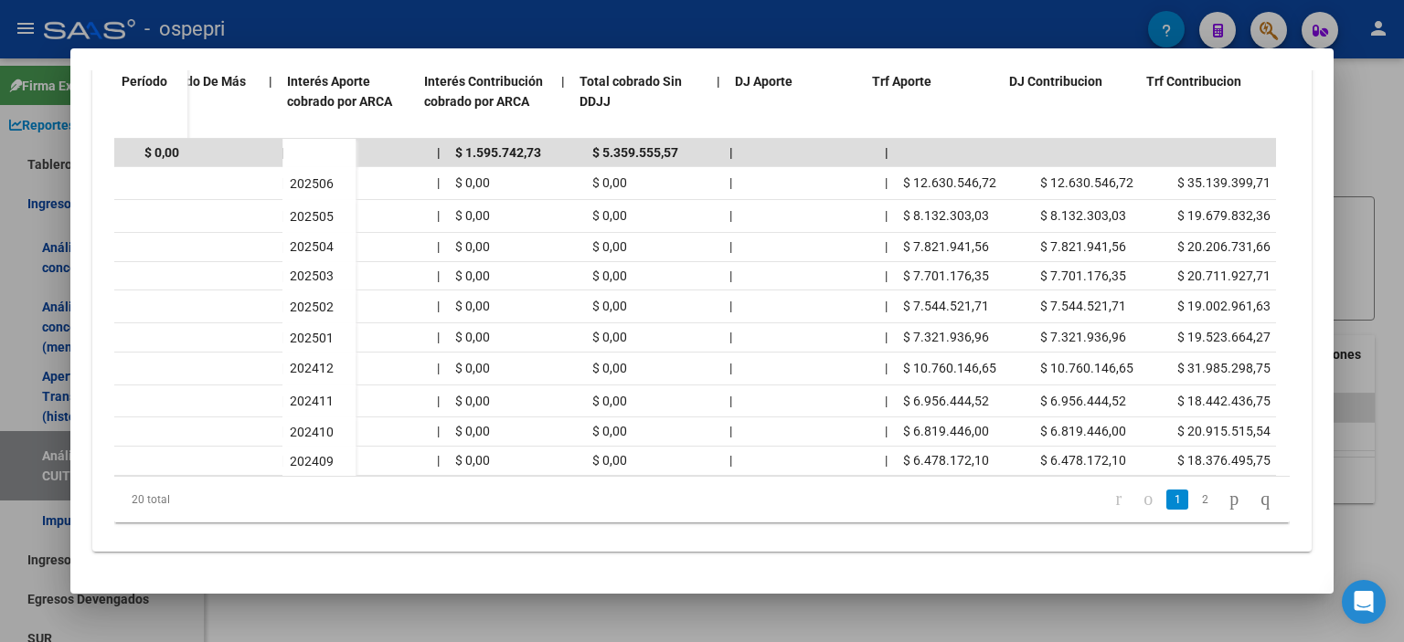
scroll to position [0, 1096]
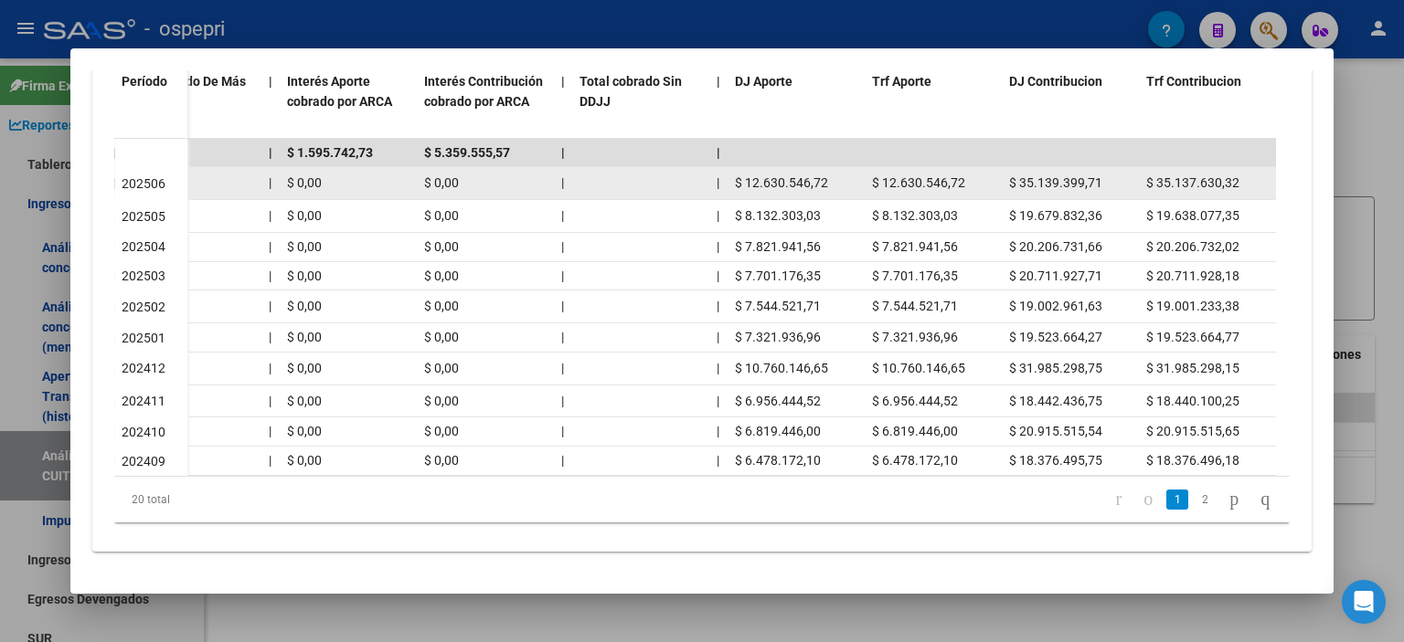
click at [965, 173] on div "$ 12.630.546,72" at bounding box center [933, 183] width 122 height 21
drag, startPoint x: 961, startPoint y: 169, endPoint x: 861, endPoint y: 175, distance: 100.7
click at [861, 175] on div "$ 1.821,29 $ 1.769,39 $ 51,90 help 32 | $ 47.769.946,43 $ 47.768.177,04 | | $ 0…" at bounding box center [184, 183] width 2184 height 33
copy div "$ 12.630.546,72 $ 12.630.546,72"
drag, startPoint x: 1094, startPoint y: 165, endPoint x: 1001, endPoint y: 173, distance: 93.5
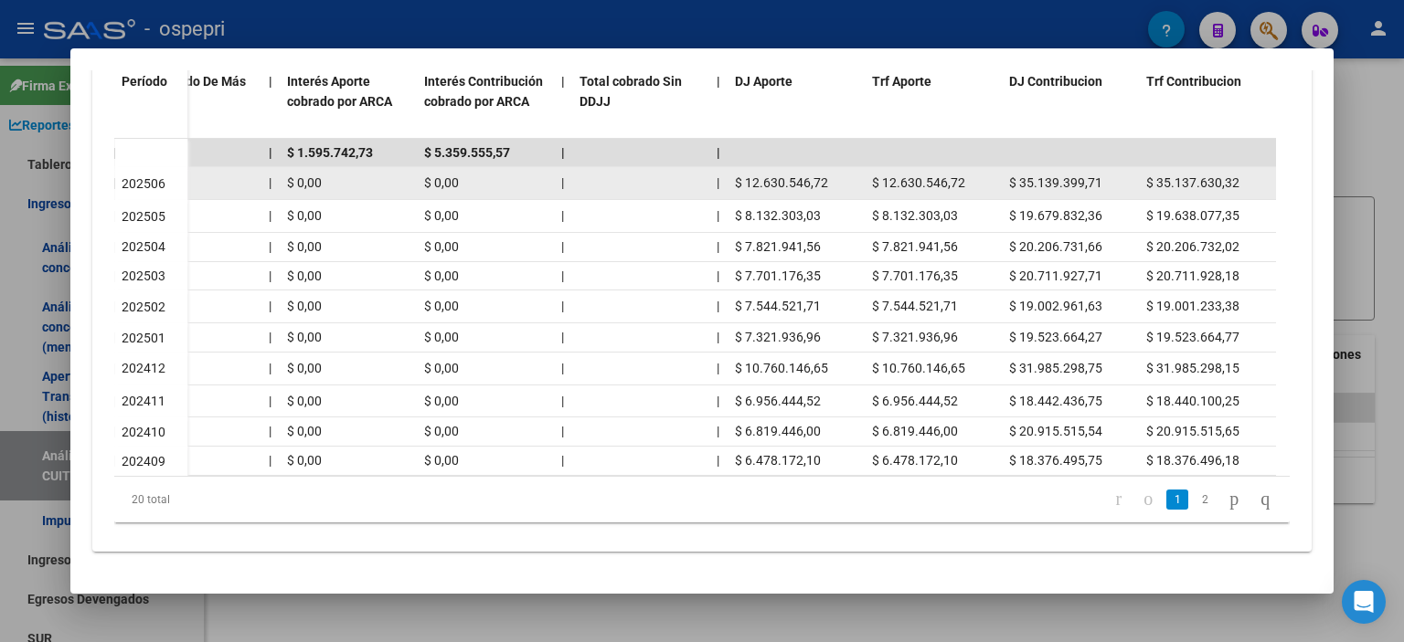
click at [1002, 173] on datatable-body-cell "$ 35.139.399,71" at bounding box center [1070, 183] width 137 height 32
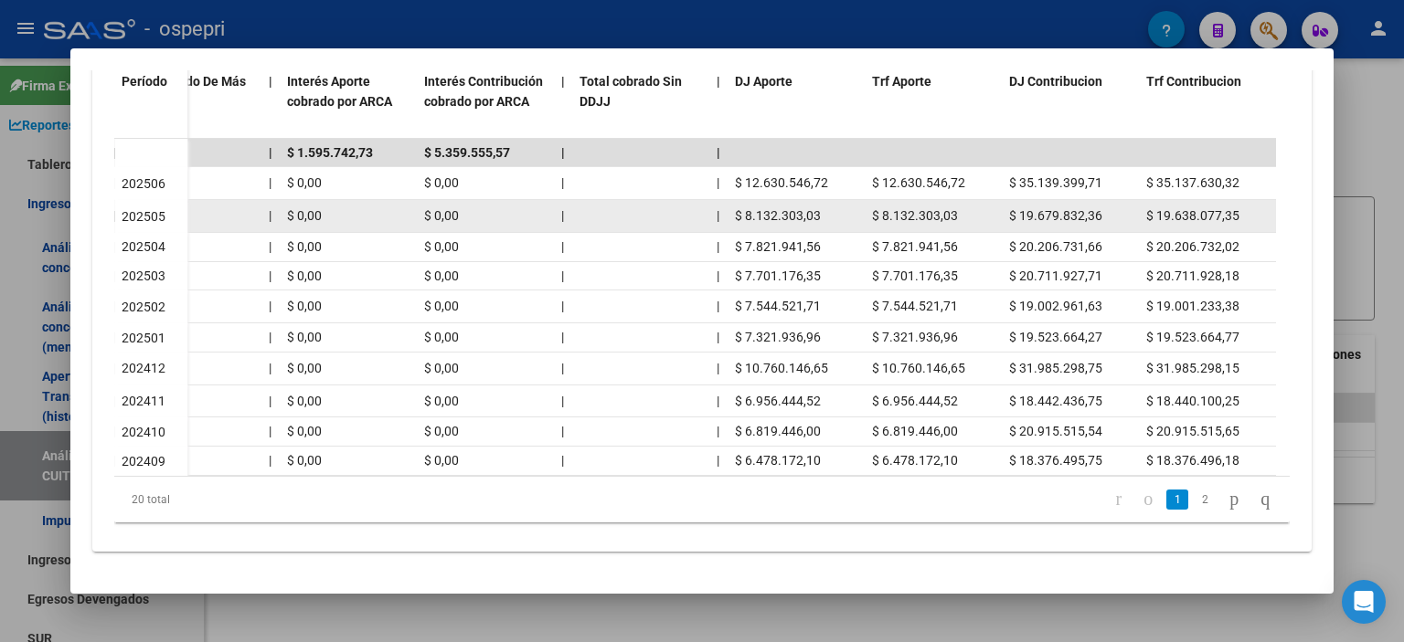
copy span "$ 35.139.399,7"
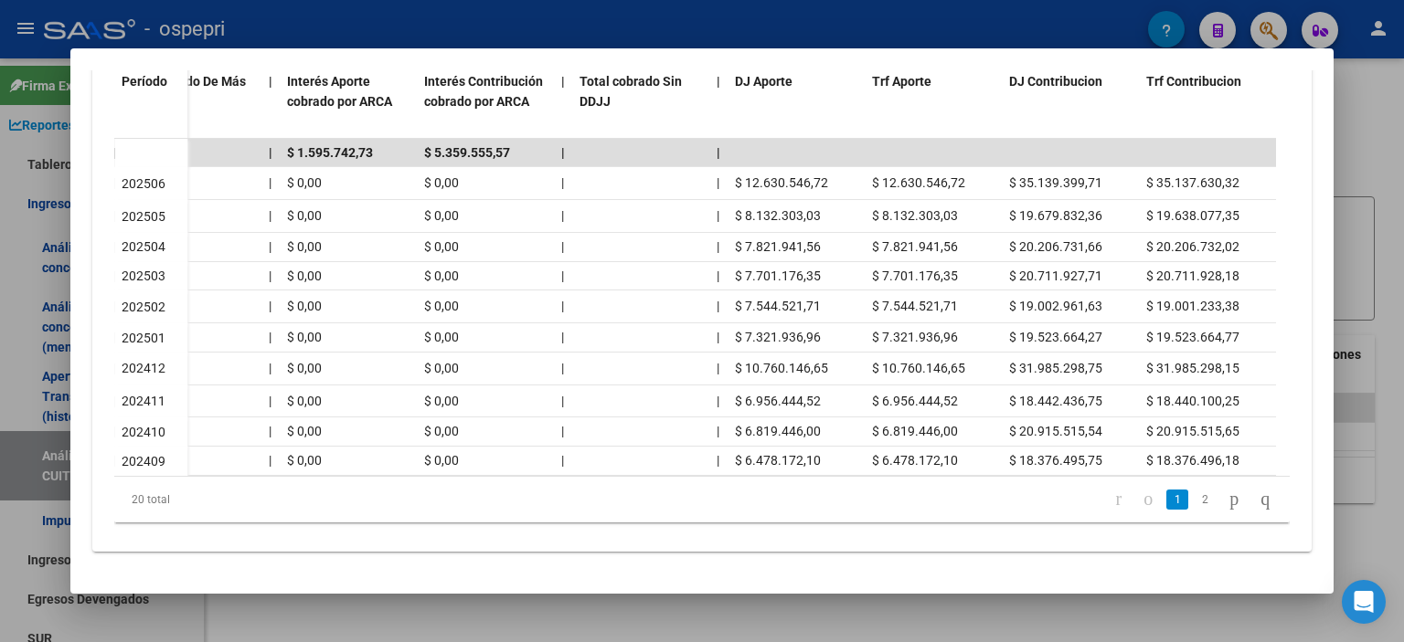
click at [1390, 401] on div at bounding box center [702, 321] width 1404 height 642
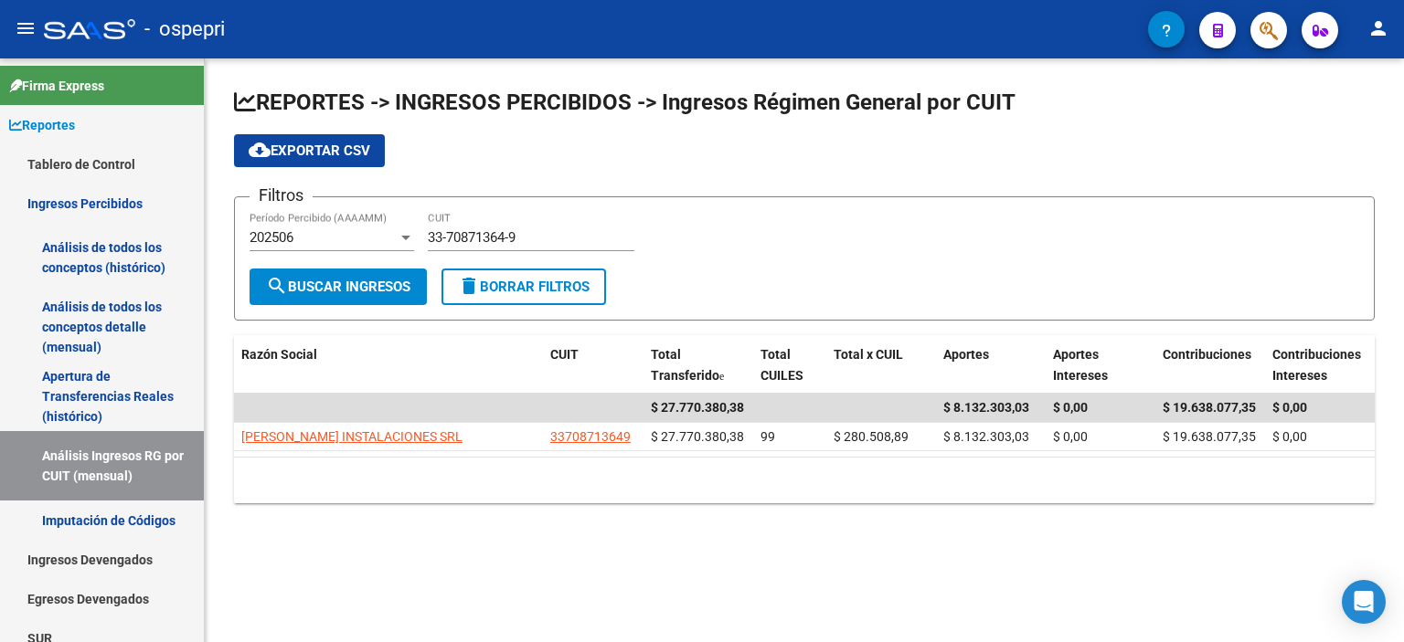
click at [1390, 228] on div "REPORTES -> INGRESOS PERCIBIDOS -> Ingresos Régimen General por CUIT cloud_down…" at bounding box center [804, 310] width 1199 height 504
